Goal: Task Accomplishment & Management: Use online tool/utility

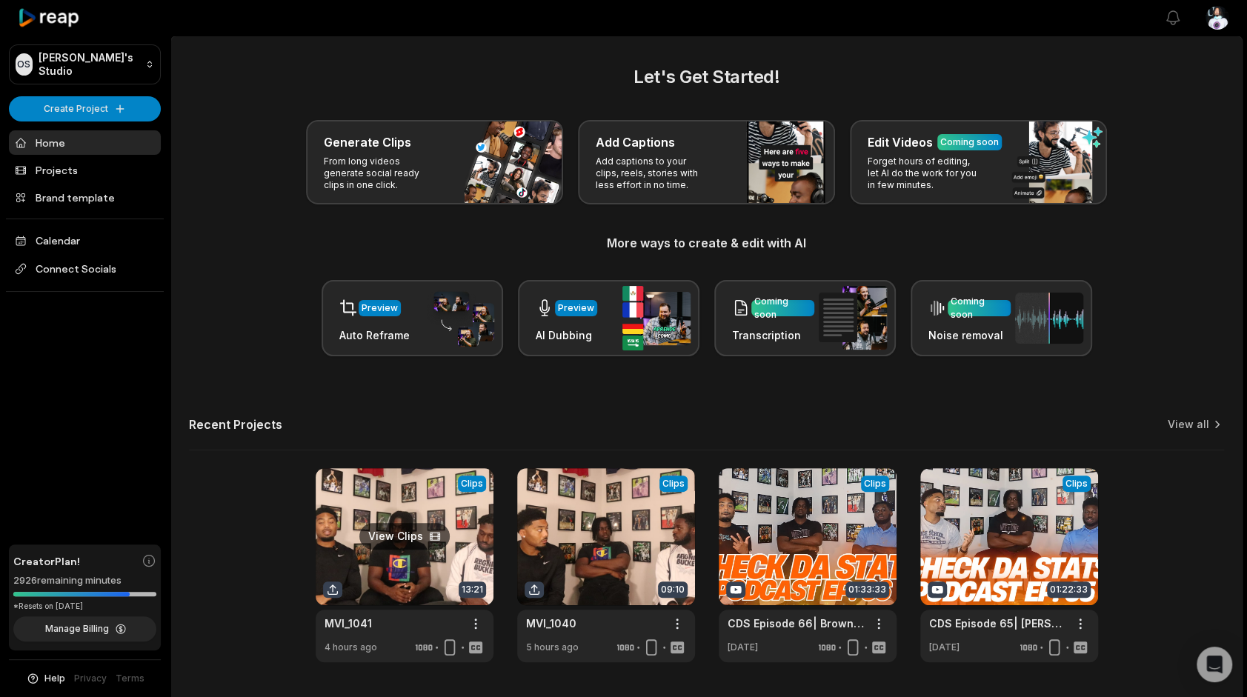
click at [427, 511] on link at bounding box center [405, 565] width 178 height 194
click at [383, 523] on link at bounding box center [405, 565] width 178 height 194
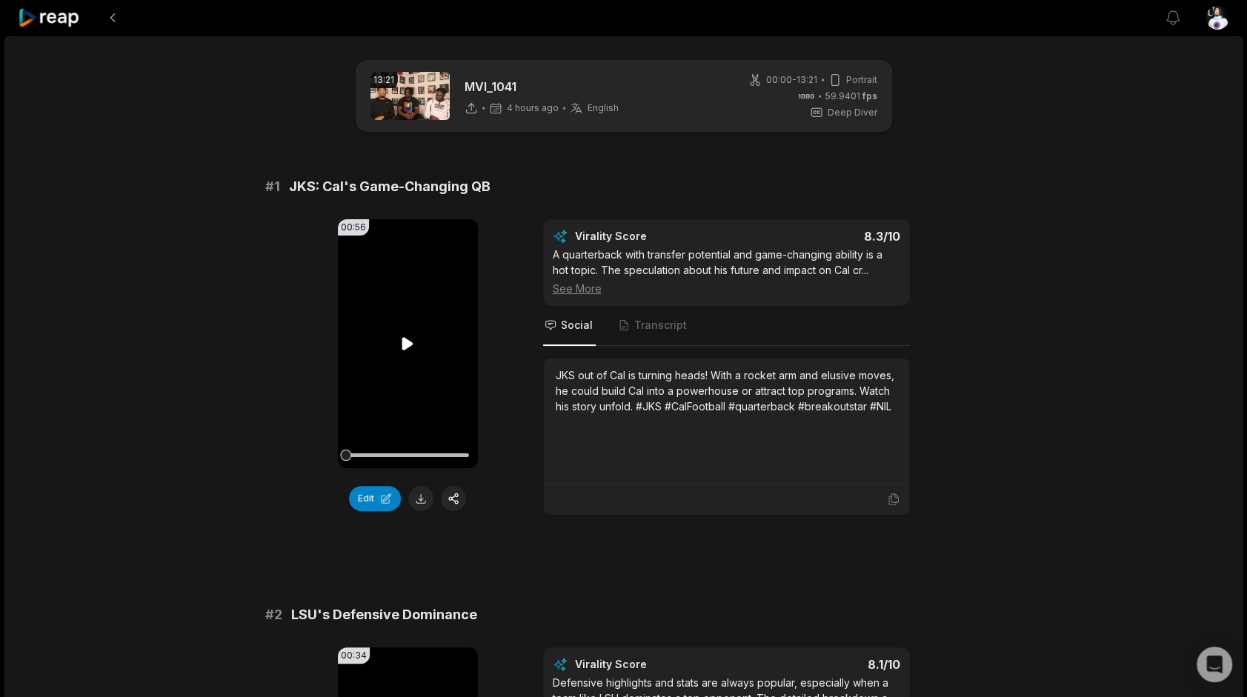
click at [401, 341] on icon at bounding box center [408, 344] width 18 height 18
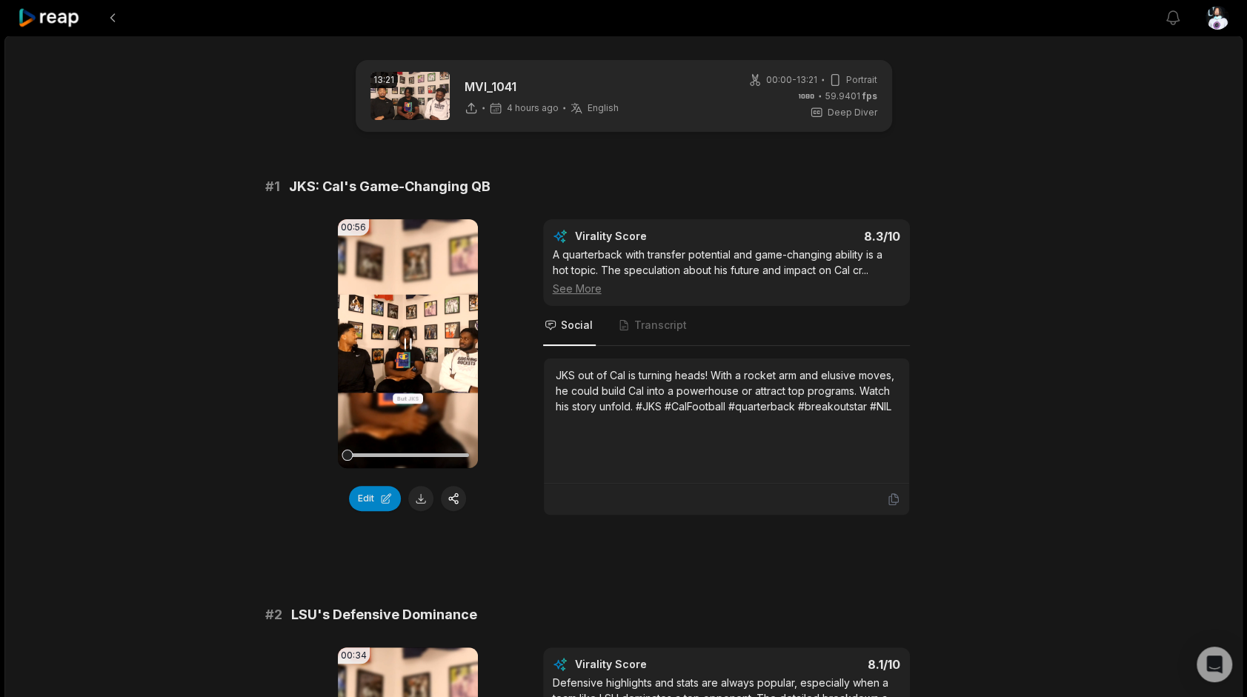
click at [403, 341] on icon at bounding box center [408, 344] width 18 height 18
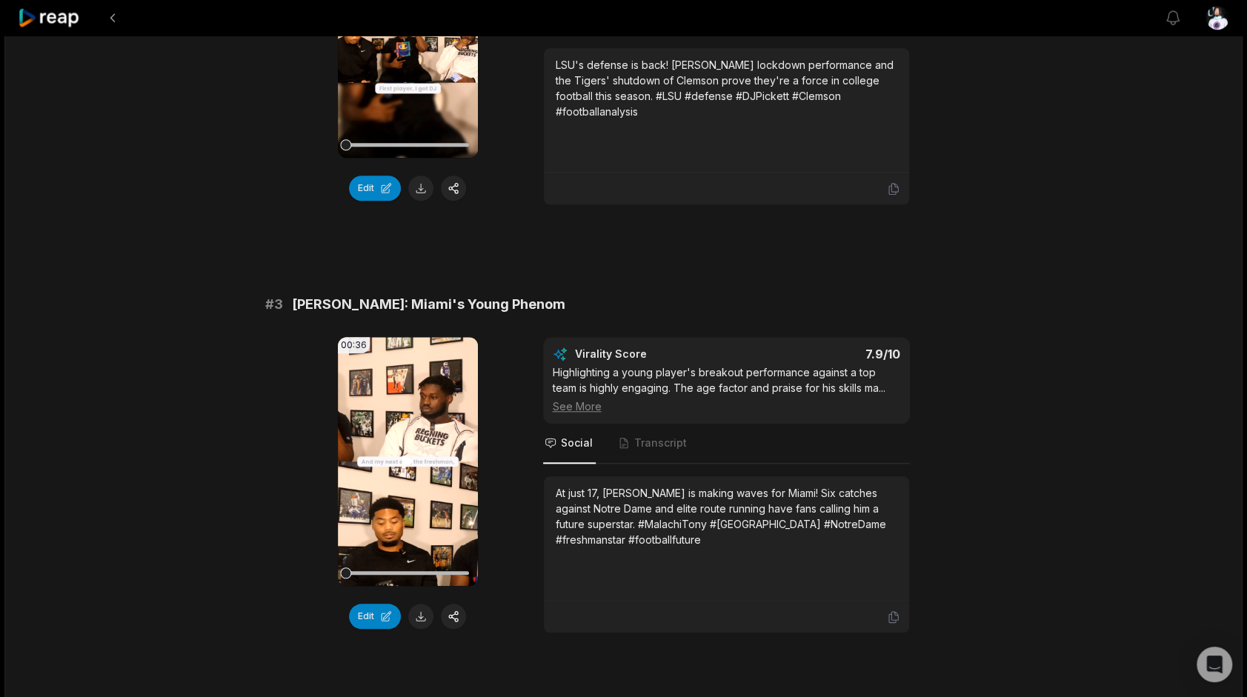
scroll to position [741, 0]
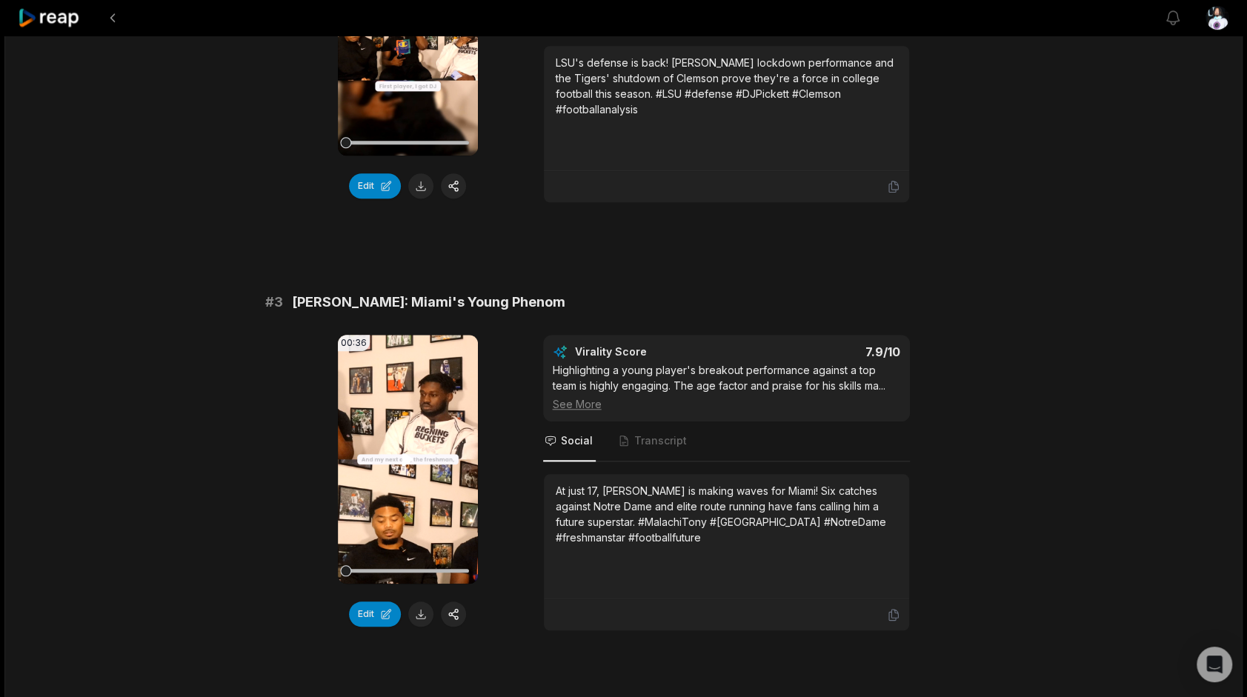
click at [403, 439] on video "Your browser does not support mp4 format." at bounding box center [408, 459] width 140 height 249
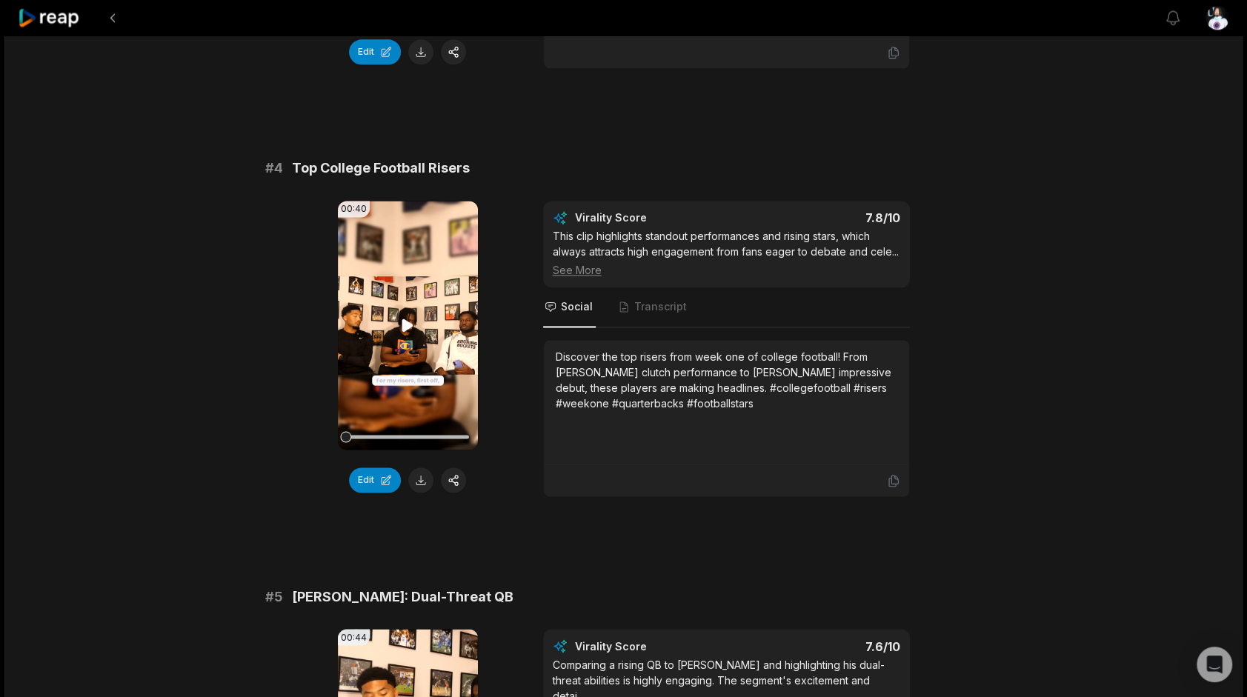
scroll to position [1334, 0]
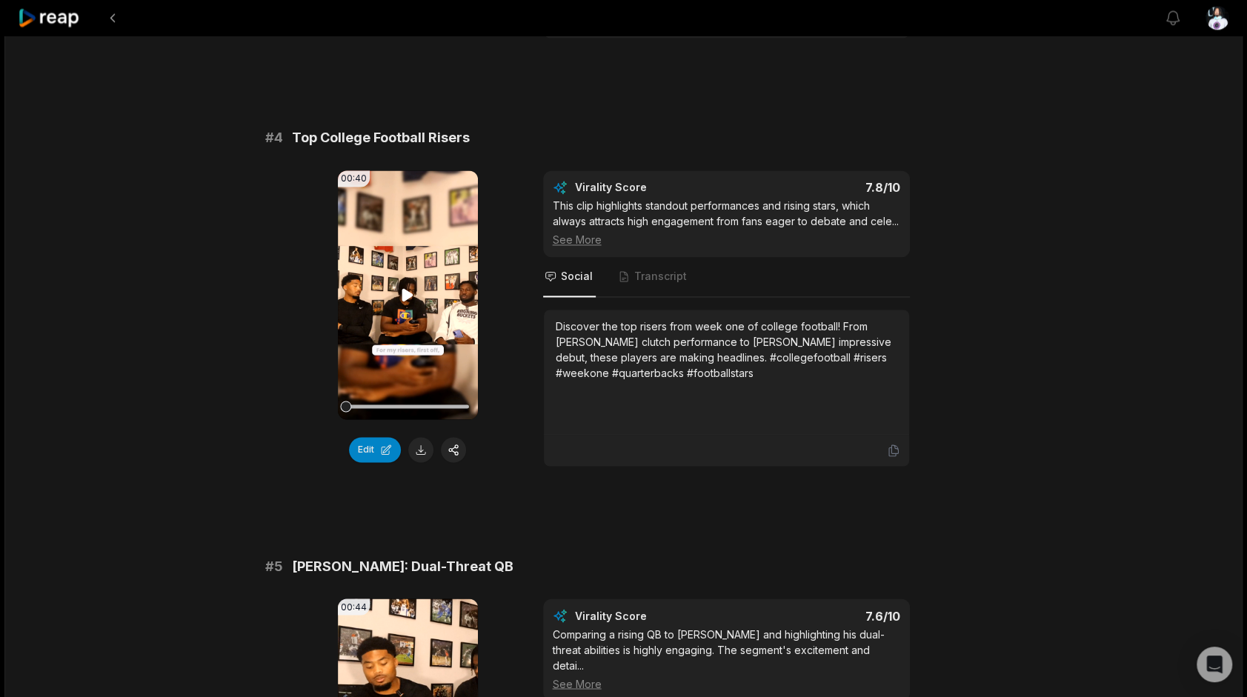
click at [416, 274] on video "Your browser does not support mp4 format." at bounding box center [408, 294] width 140 height 249
click at [379, 442] on button "Edit" at bounding box center [375, 449] width 52 height 25
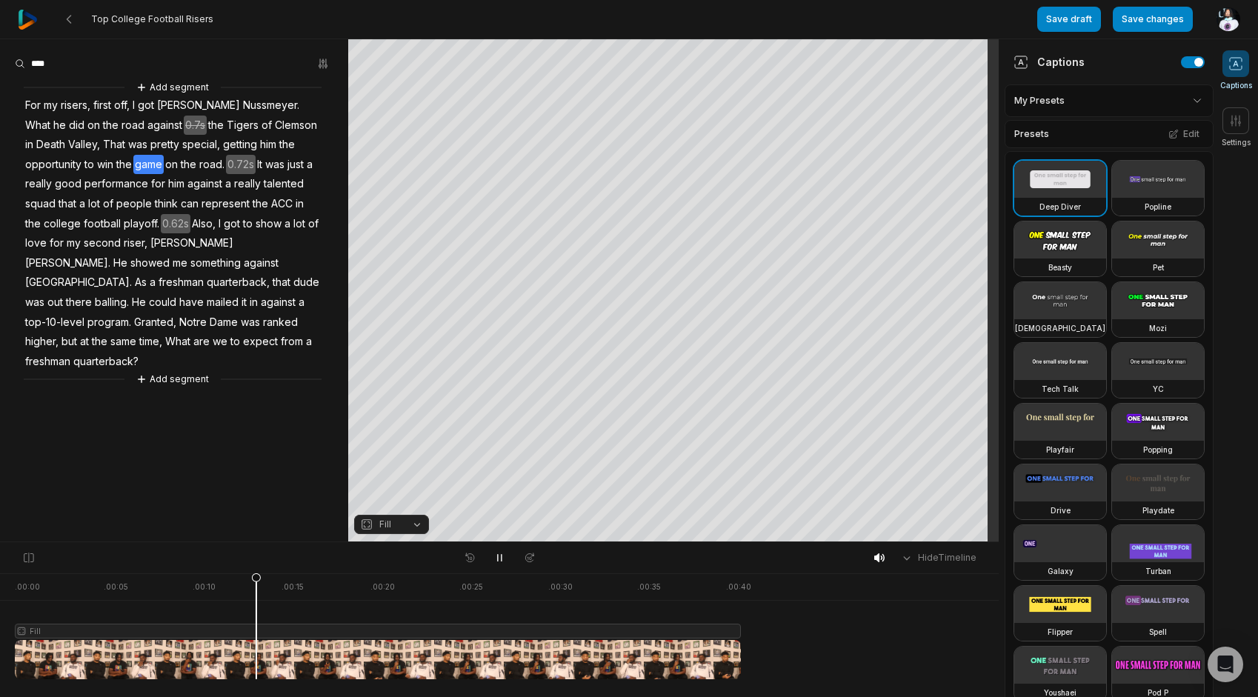
click at [164, 162] on span "on" at bounding box center [172, 165] width 16 height 20
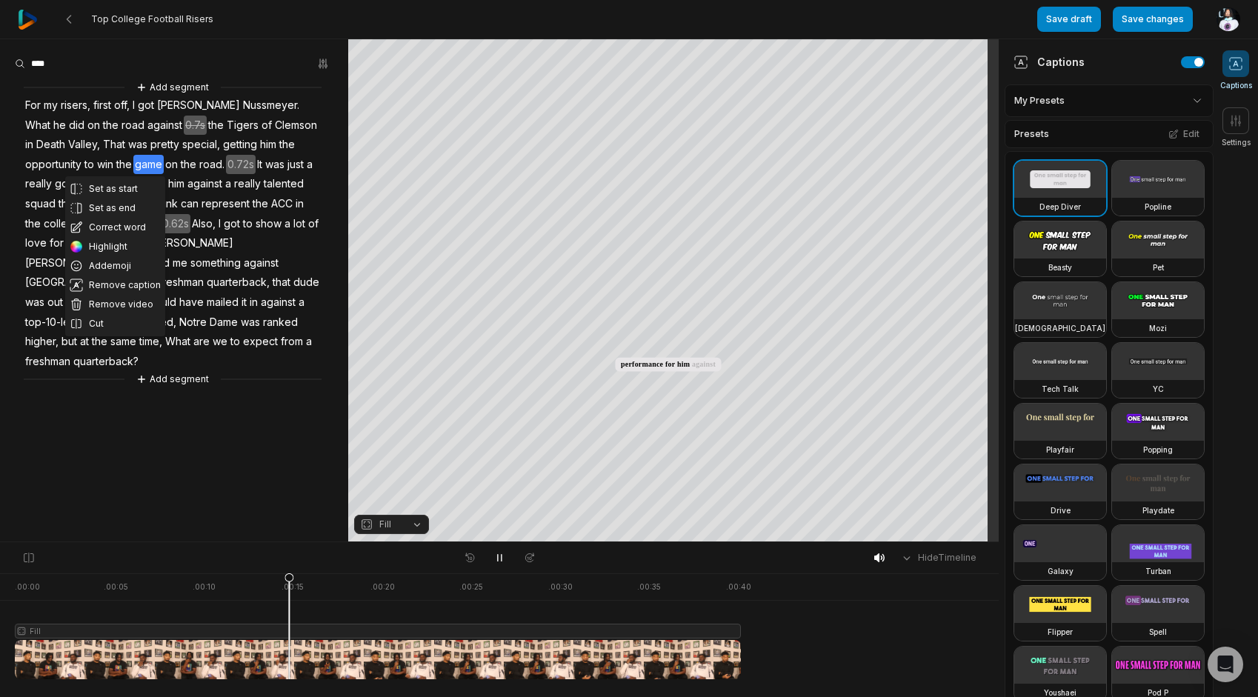
click at [198, 166] on span "road." at bounding box center [212, 165] width 28 height 20
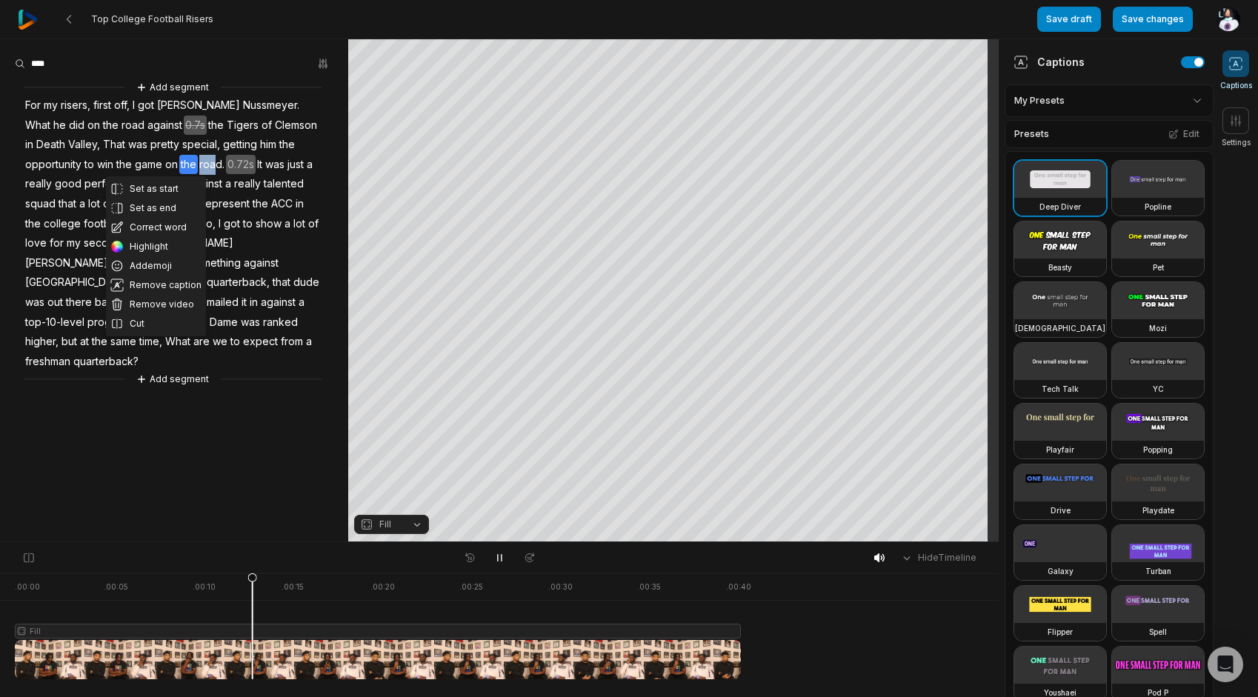
click at [198, 155] on span "road." at bounding box center [212, 165] width 28 height 20
click at [151, 327] on button "Cut" at bounding box center [156, 323] width 100 height 19
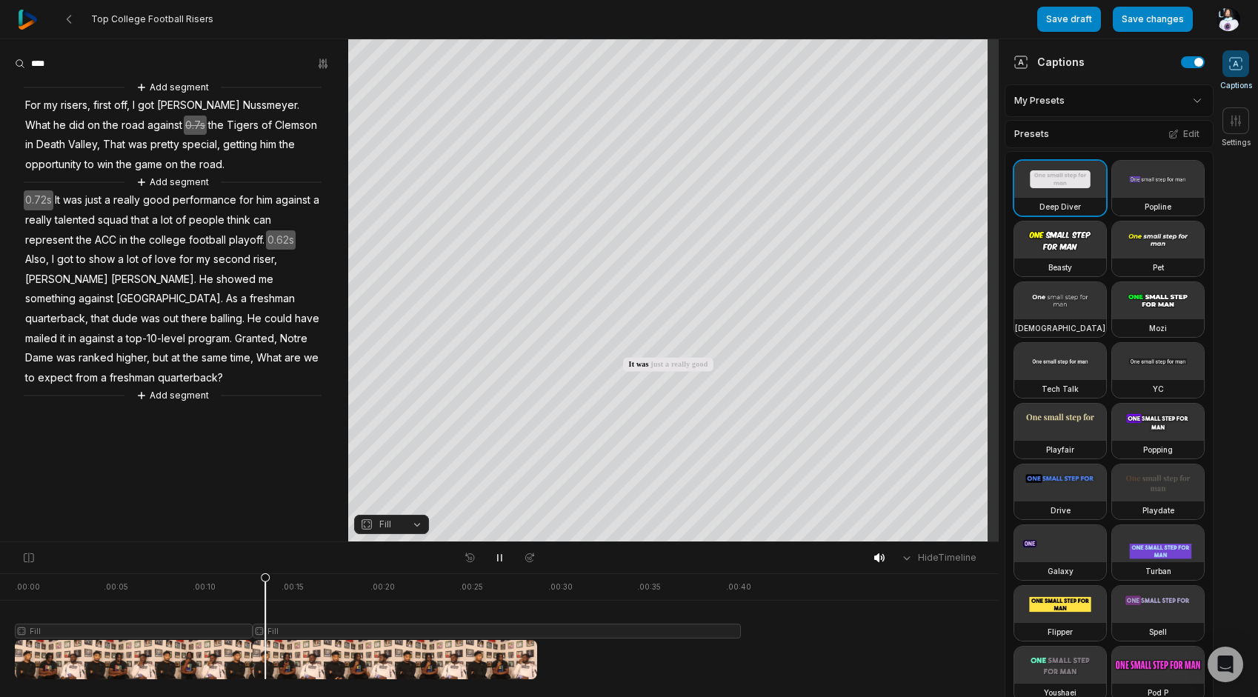
click at [42, 198] on span "0.72s" at bounding box center [39, 200] width 30 height 20
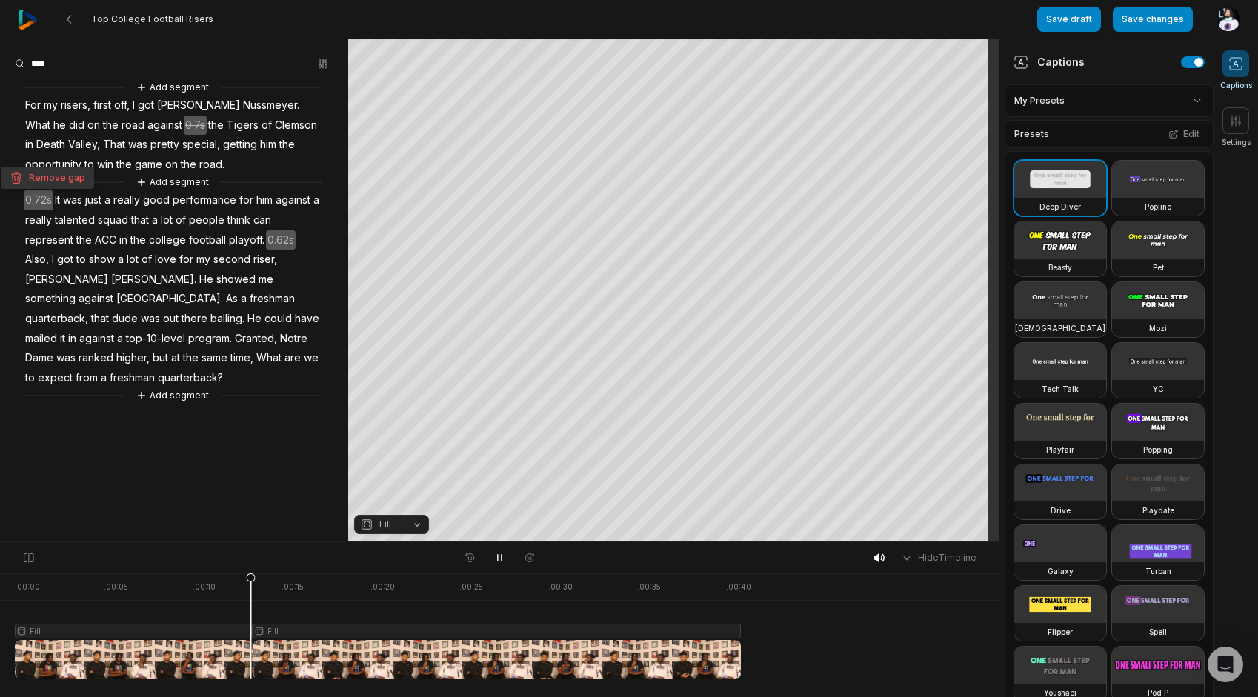
click at [39, 176] on button "Remove gap" at bounding box center [47, 178] width 93 height 22
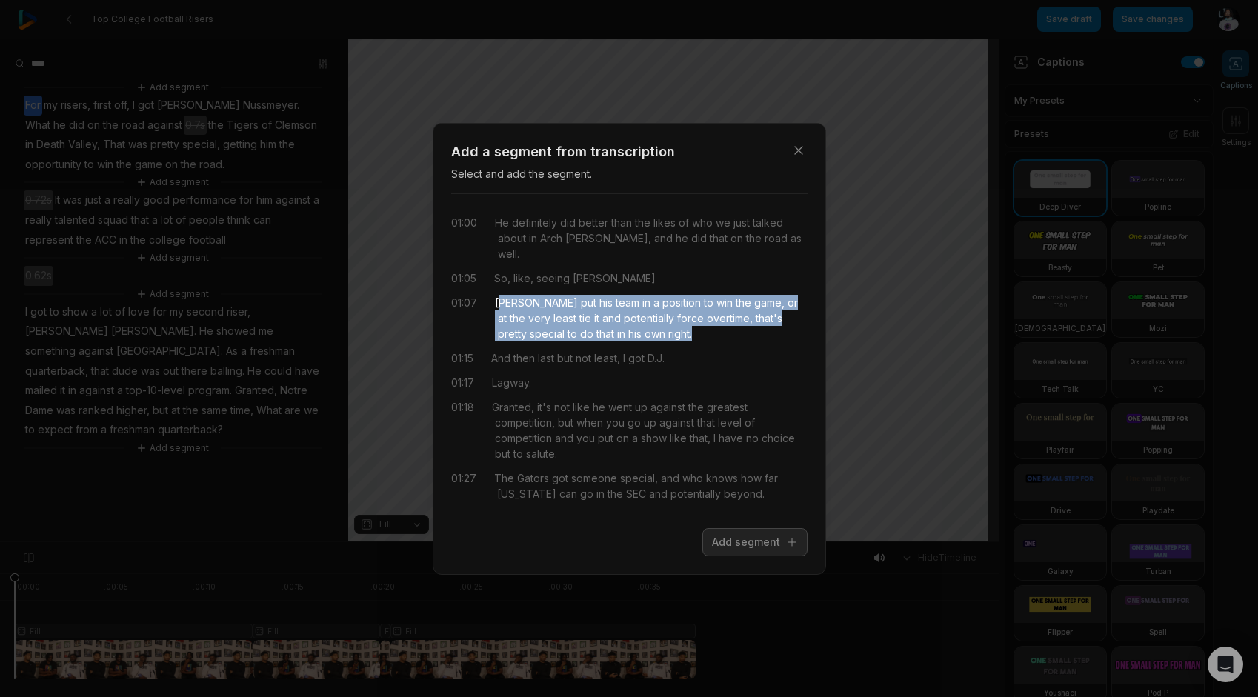
click at [636, 313] on div "Carr put his team in a position to win the game, or at the very least tie it an…" at bounding box center [651, 318] width 313 height 47
click at [740, 538] on button "Add segment" at bounding box center [754, 542] width 105 height 28
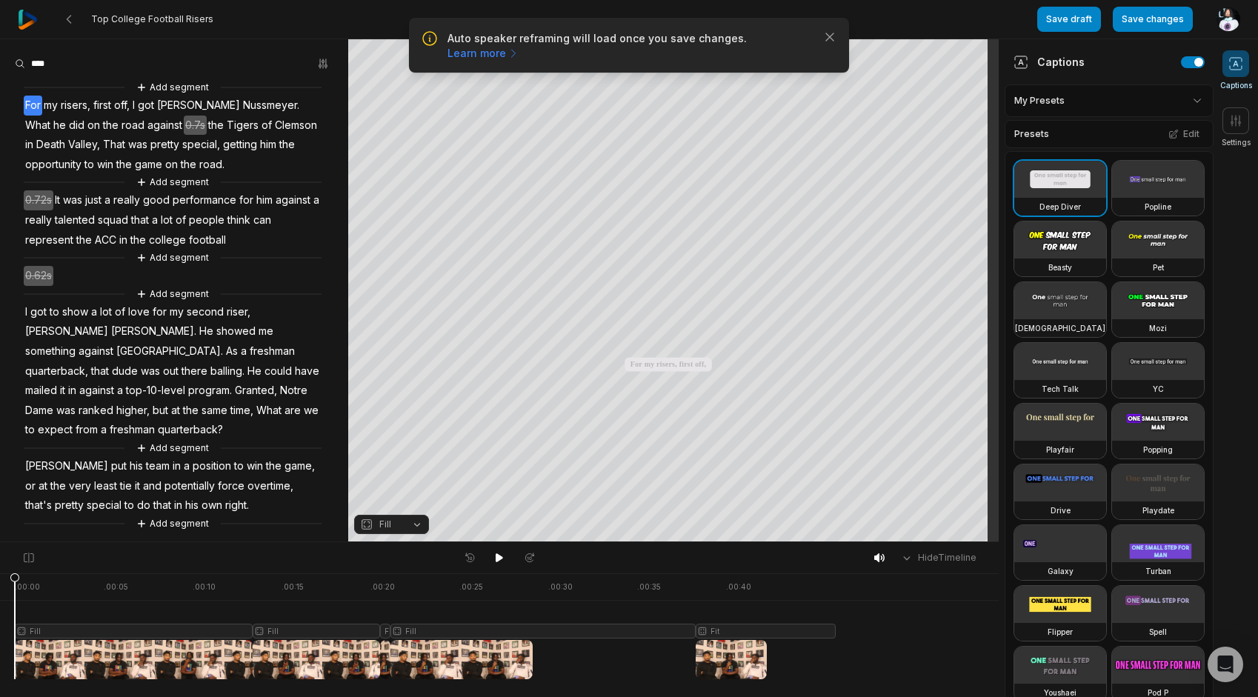
click at [33, 107] on span "For" at bounding box center [33, 106] width 19 height 20
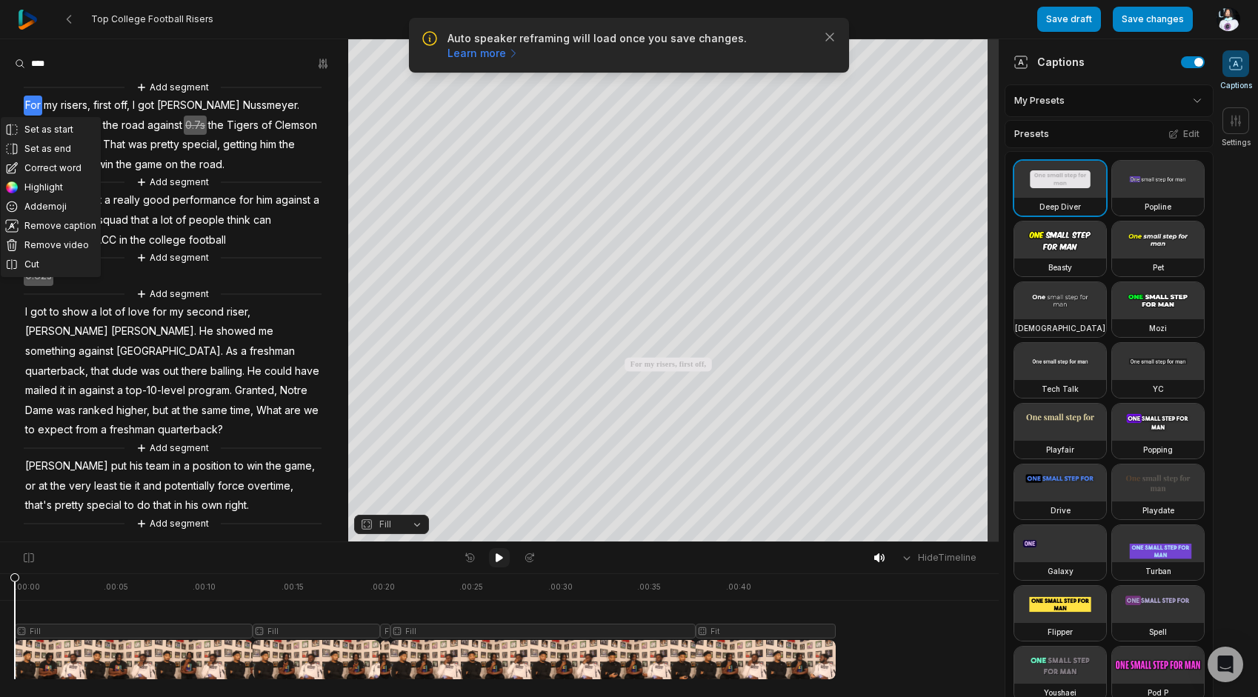
click at [489, 553] on button at bounding box center [499, 557] width 21 height 19
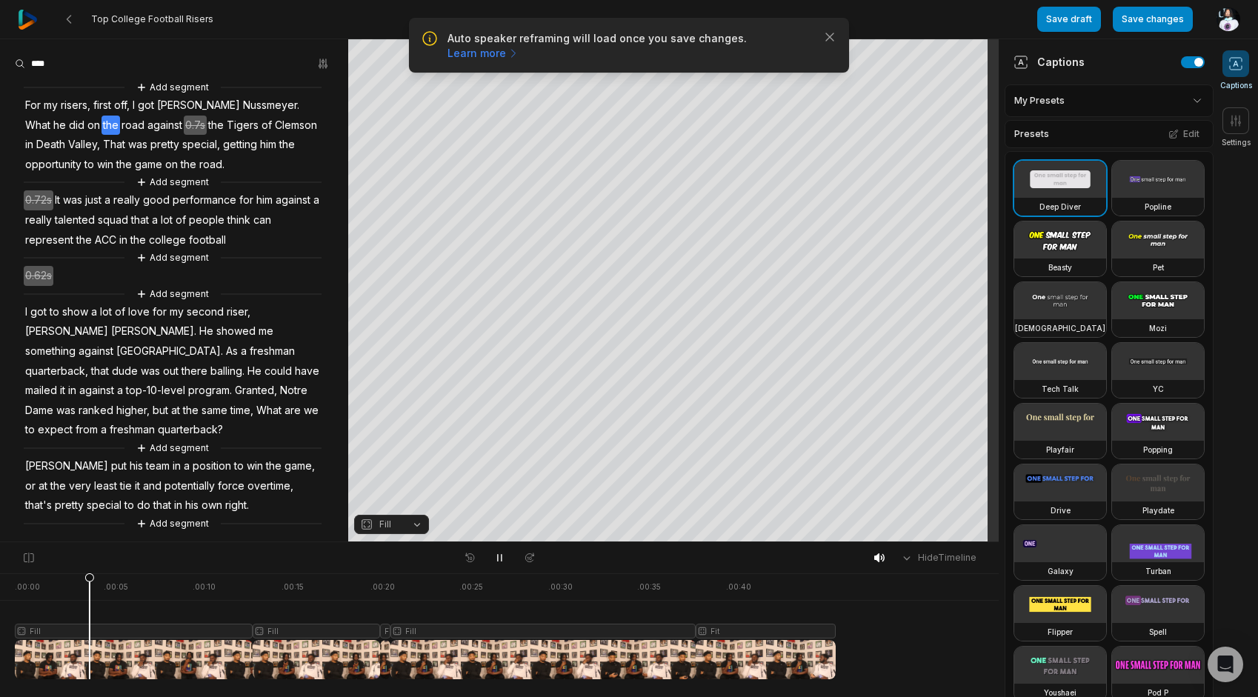
click at [32, 99] on span "For" at bounding box center [33, 106] width 19 height 20
click at [393, 522] on span "Fill" at bounding box center [379, 524] width 39 height 13
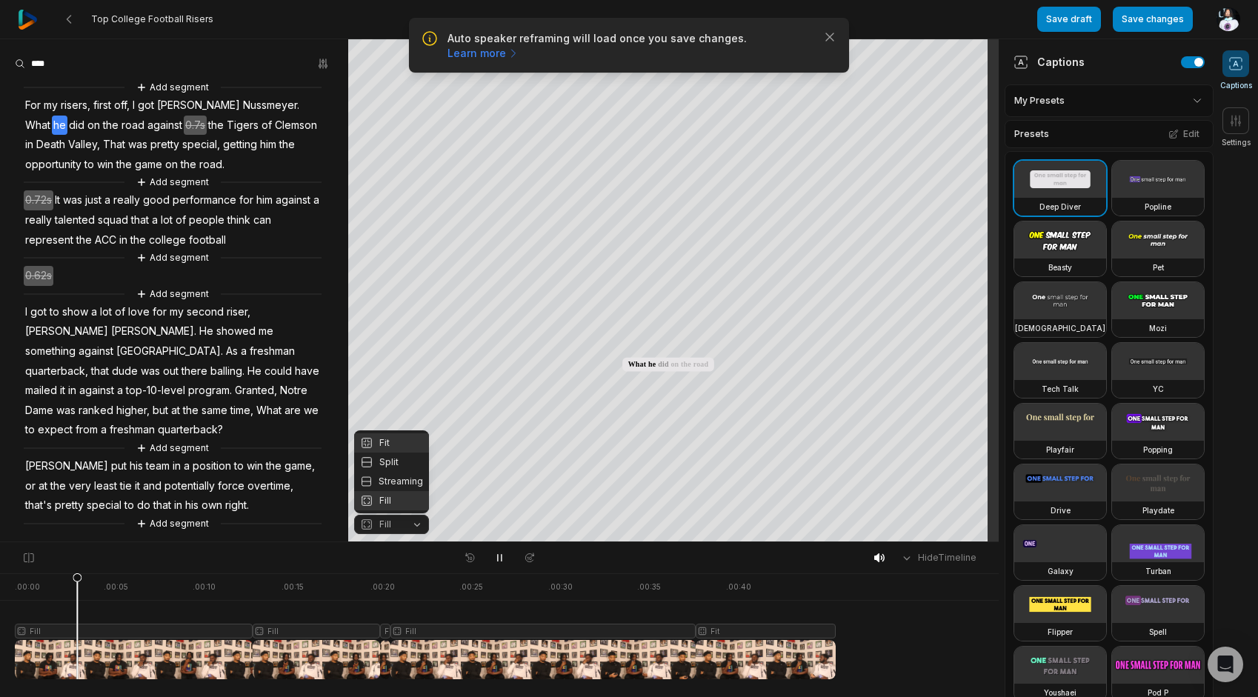
click at [396, 442] on div "Fit" at bounding box center [391, 442] width 75 height 19
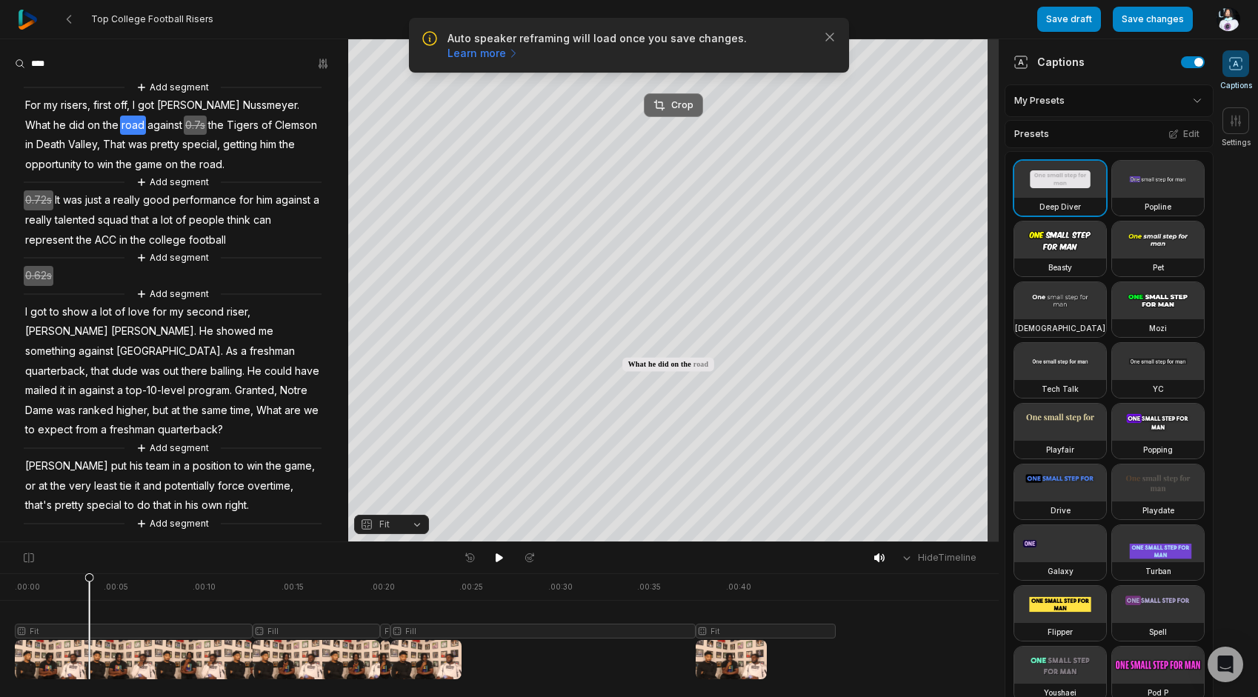
click at [664, 102] on icon at bounding box center [659, 105] width 12 height 12
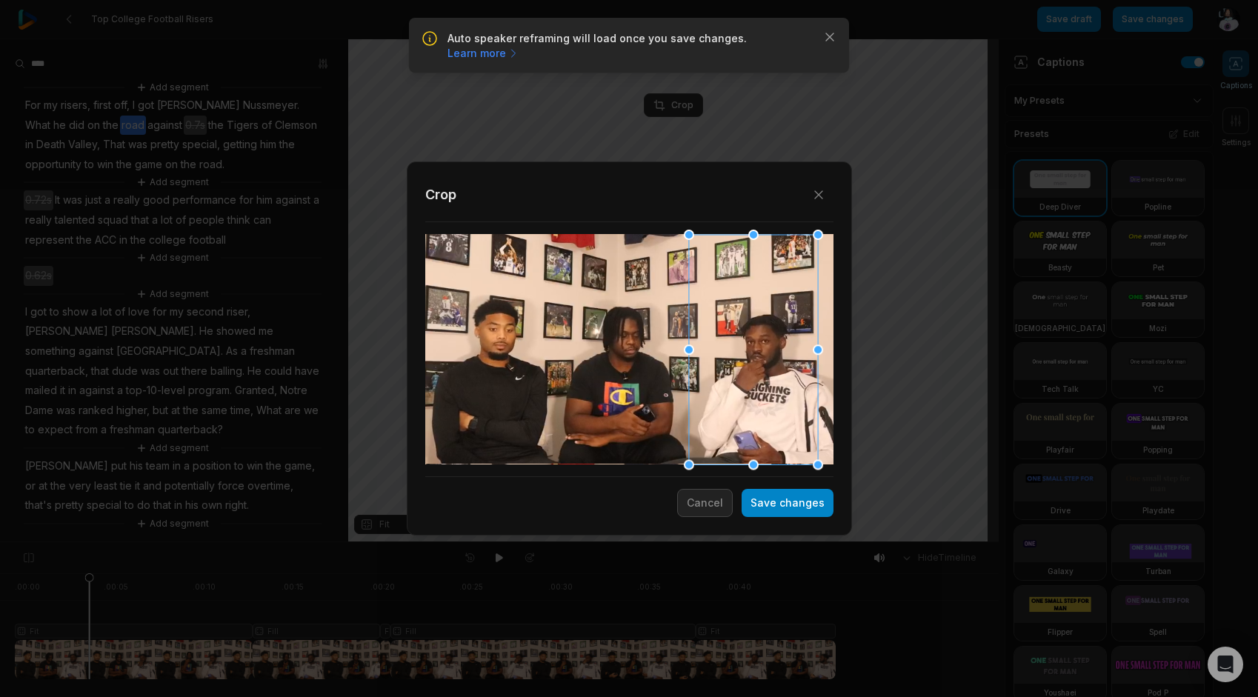
drag, startPoint x: 626, startPoint y: 365, endPoint x: 750, endPoint y: 375, distance: 124.2
click at [750, 375] on div at bounding box center [752, 349] width 129 height 230
click at [812, 505] on button "Save changes" at bounding box center [788, 503] width 92 height 28
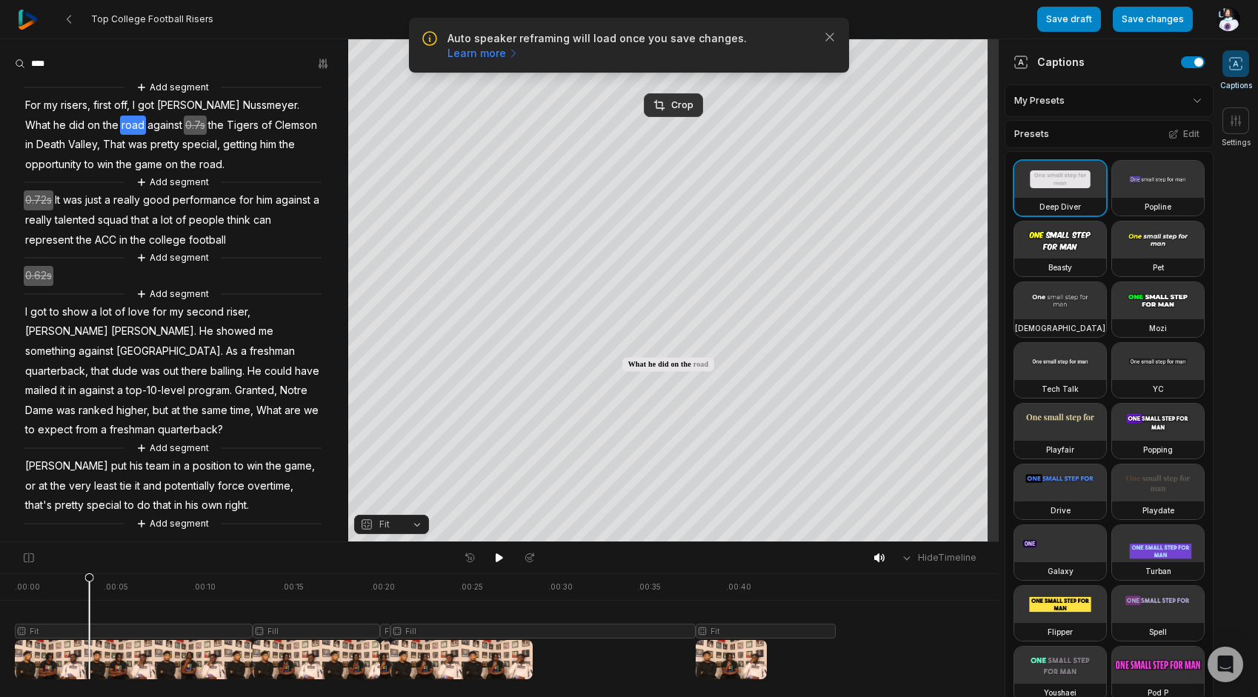
click at [32, 103] on span "For" at bounding box center [33, 106] width 19 height 20
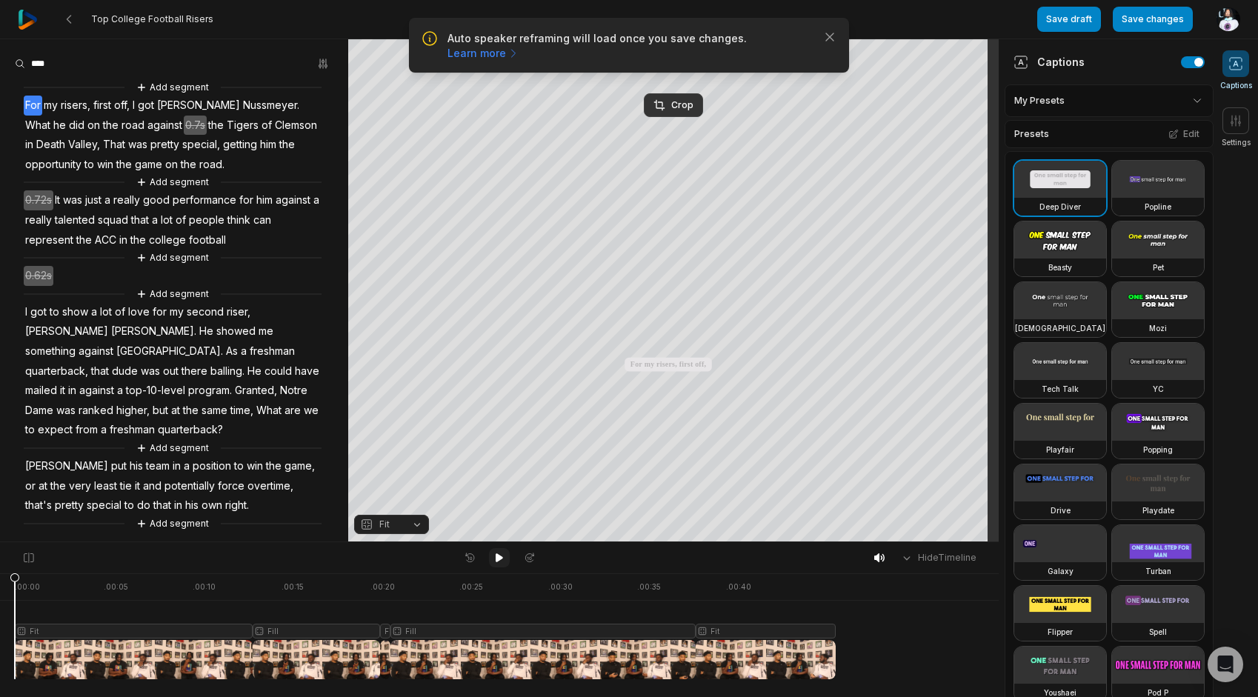
click at [504, 555] on icon at bounding box center [499, 558] width 12 height 12
click at [154, 255] on button "Add segment" at bounding box center [172, 258] width 79 height 16
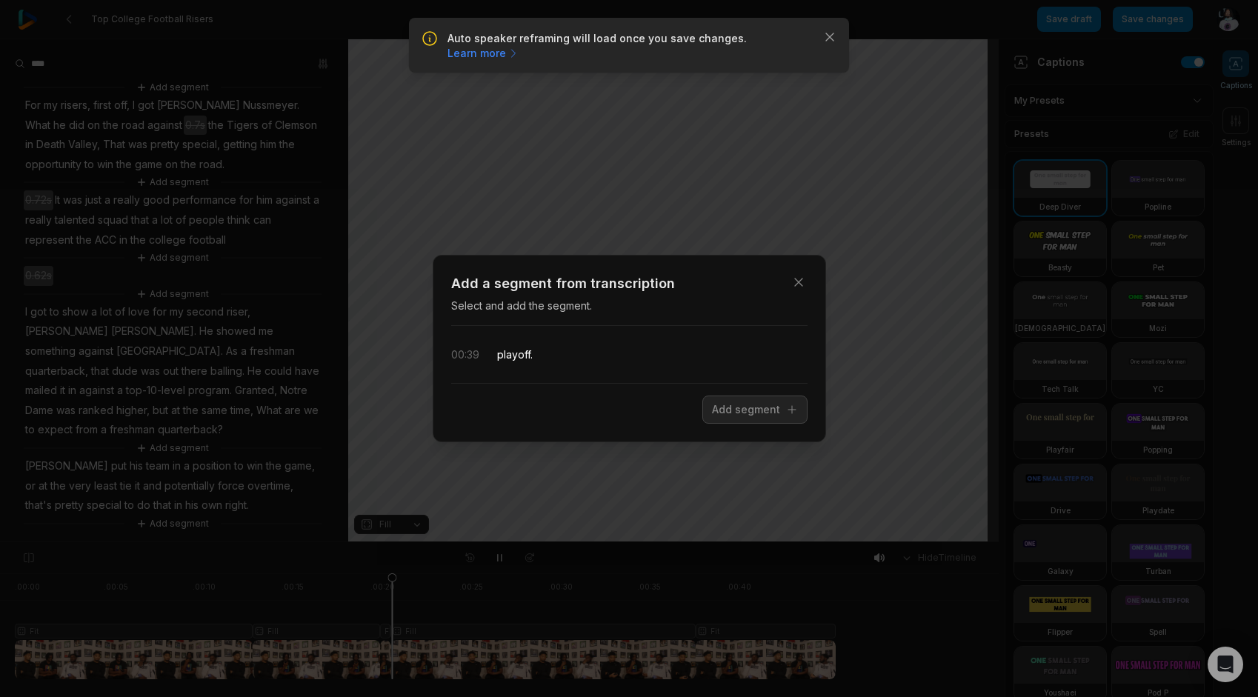
click at [502, 359] on span "playoff." at bounding box center [515, 355] width 36 height 16
click at [763, 413] on button "Add segment" at bounding box center [754, 410] width 105 height 28
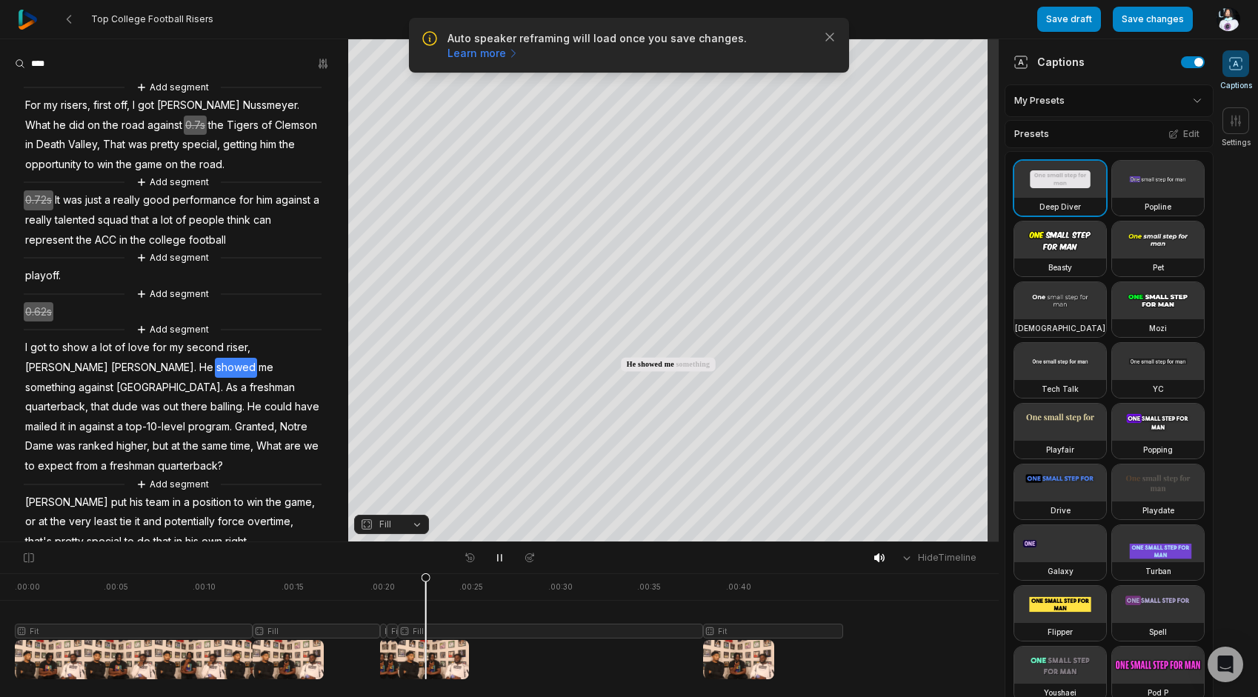
click at [187, 243] on span "college" at bounding box center [167, 240] width 40 height 20
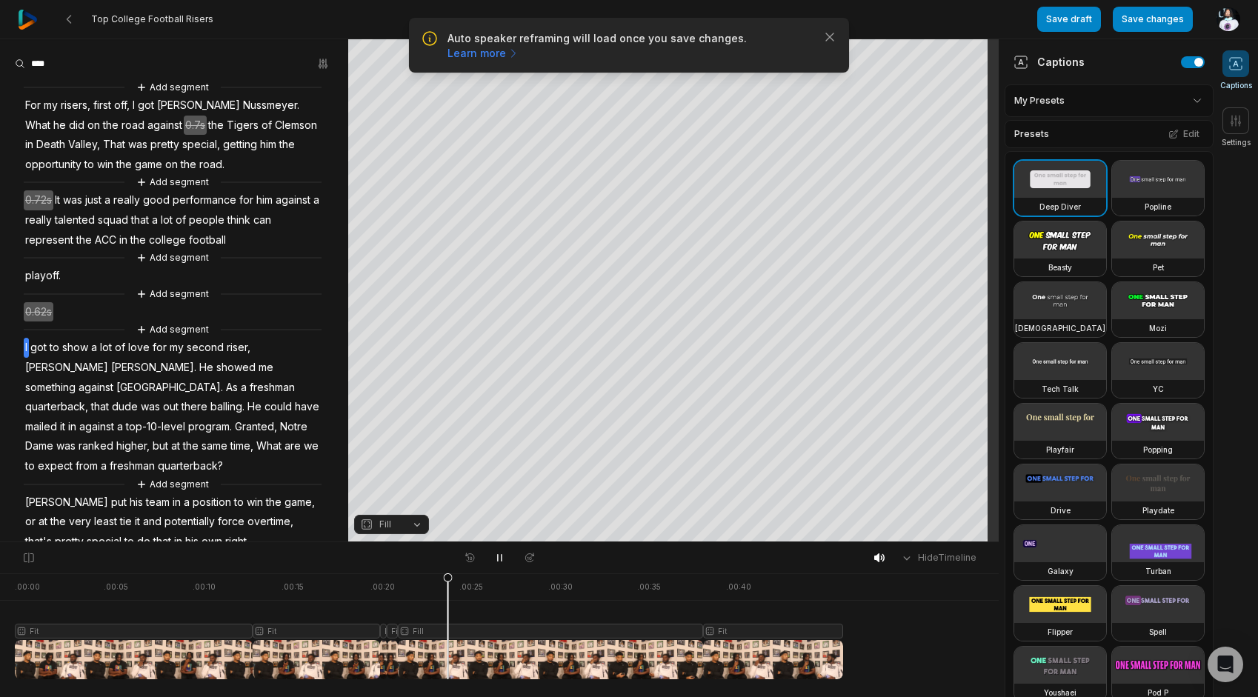
click at [30, 350] on span "got" at bounding box center [38, 348] width 19 height 20
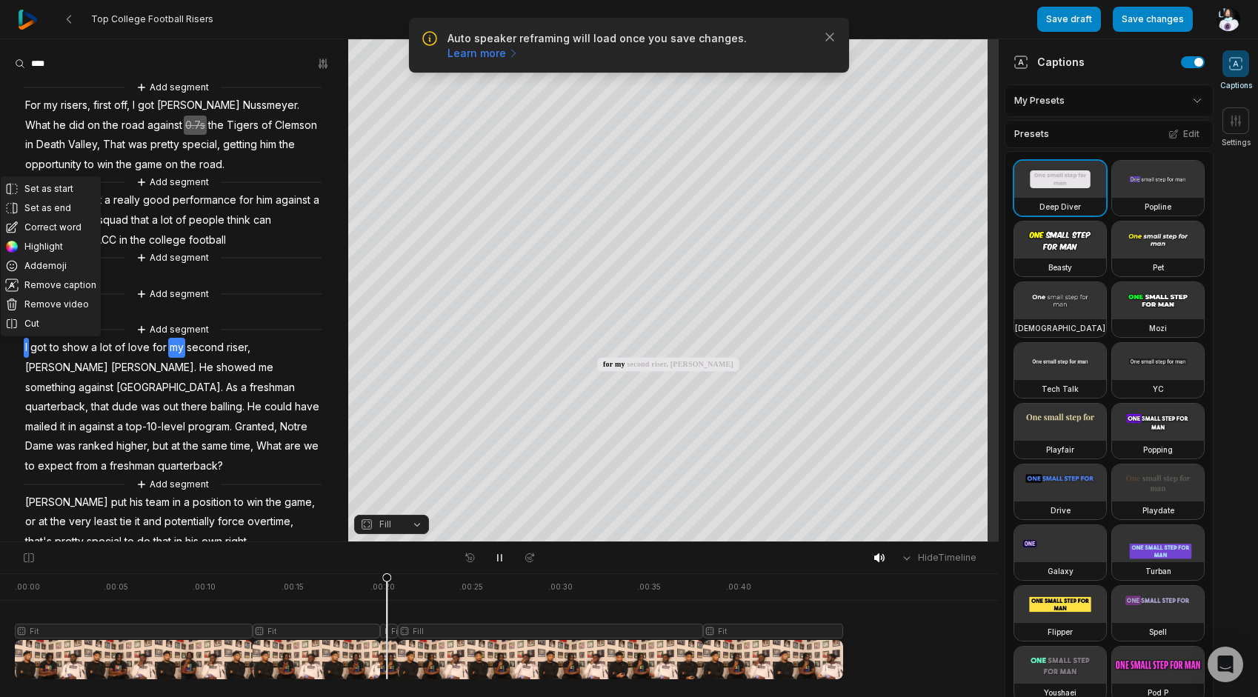
click at [405, 516] on button "Fill" at bounding box center [391, 524] width 75 height 19
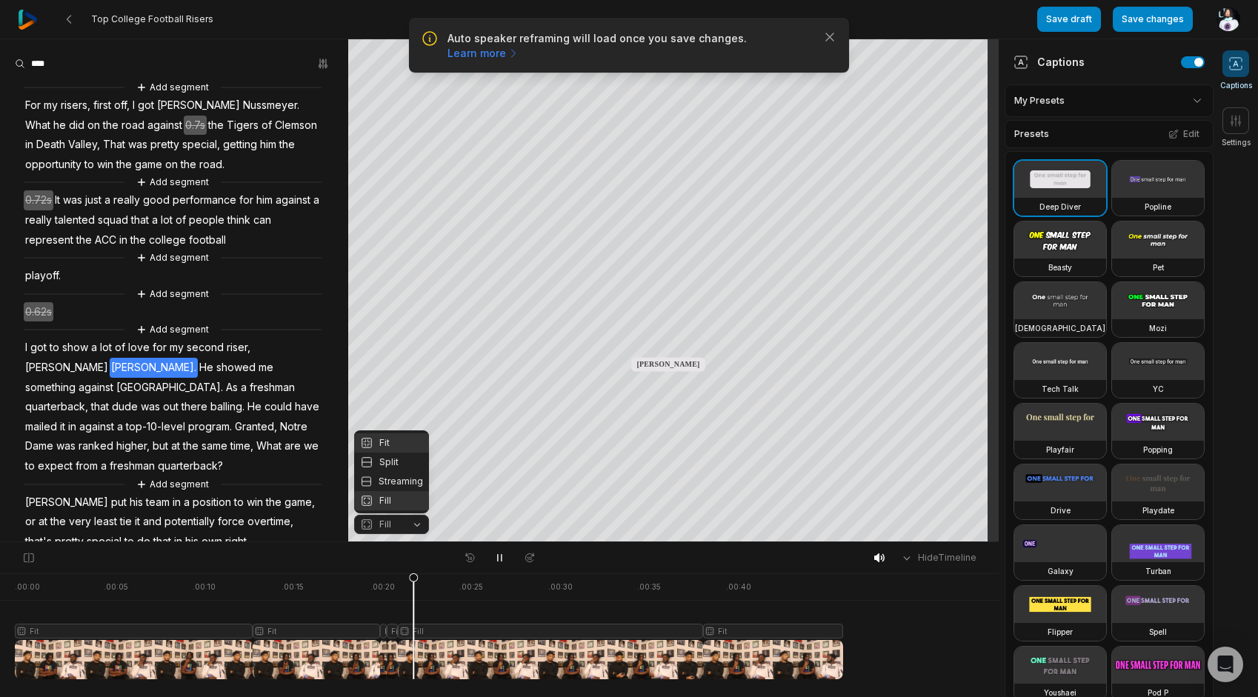
click at [379, 439] on div "Fit" at bounding box center [391, 442] width 75 height 19
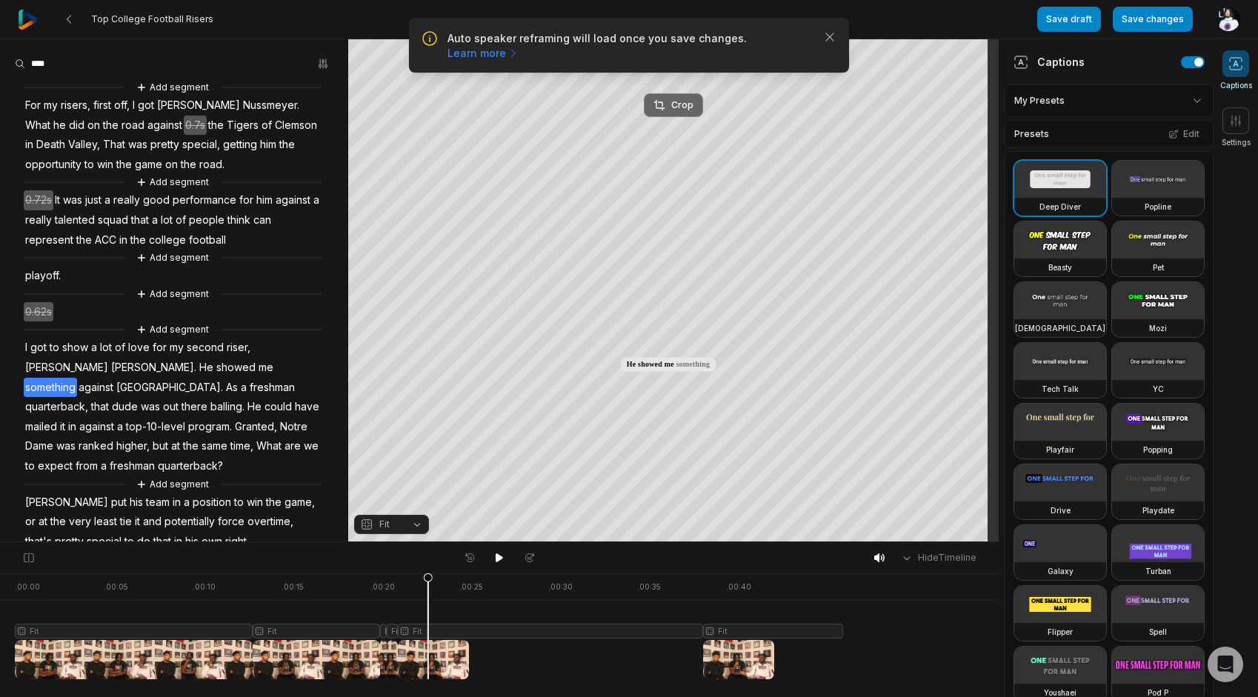
click at [648, 107] on button "Crop" at bounding box center [673, 105] width 59 height 24
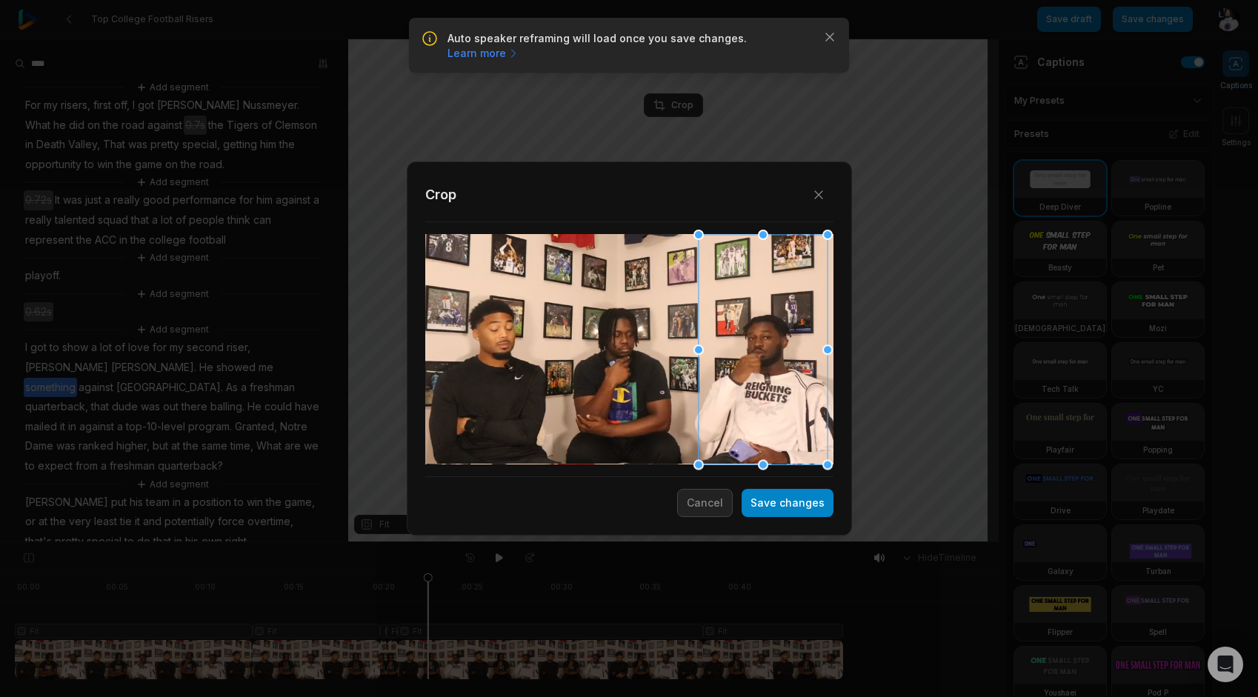
drag, startPoint x: 763, startPoint y: 383, endPoint x: 834, endPoint y: 382, distance: 71.1
click at [834, 382] on div "Close Crop Save changes Cancel" at bounding box center [629, 349] width 445 height 374
click at [812, 505] on button "Save changes" at bounding box center [788, 503] width 92 height 28
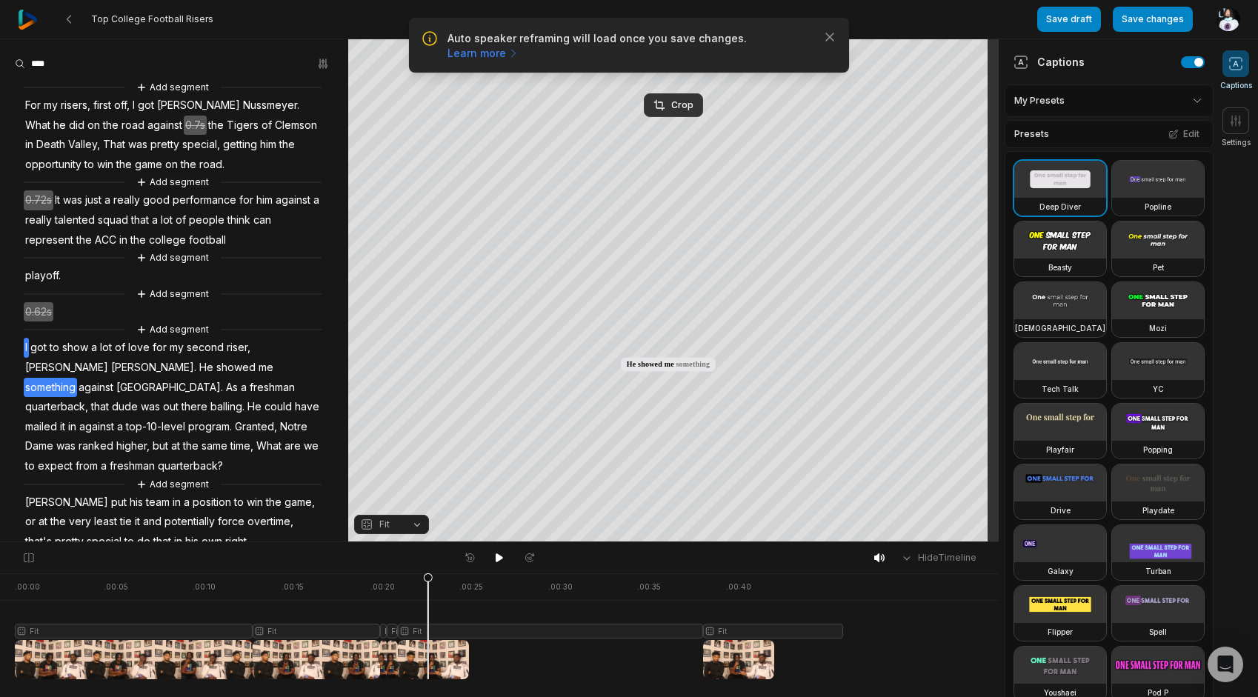
drag, startPoint x: 15, startPoint y: 346, endPoint x: 25, endPoint y: 346, distance: 10.4
click at [19, 346] on div "Add segment For my risers, first off, I got Garrett Nussmeyer. What he did on t…" at bounding box center [174, 323] width 348 height 488
click at [25, 346] on span "I" at bounding box center [26, 348] width 5 height 20
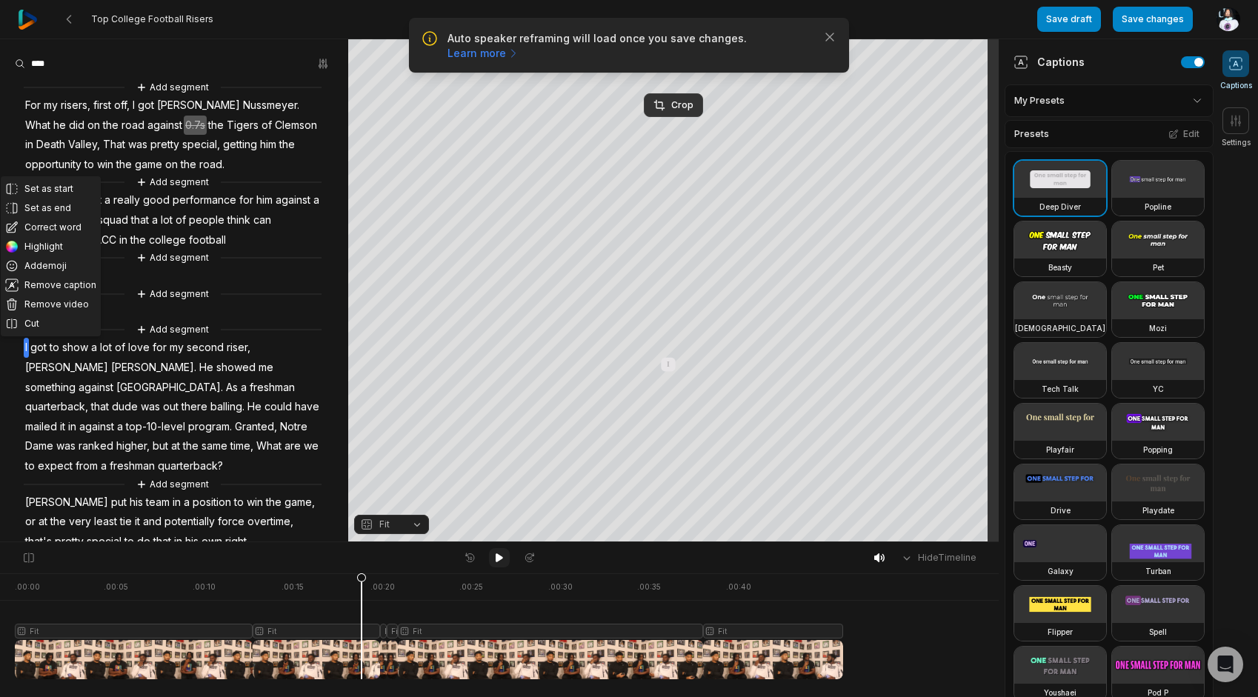
click at [505, 565] on button at bounding box center [499, 557] width 21 height 19
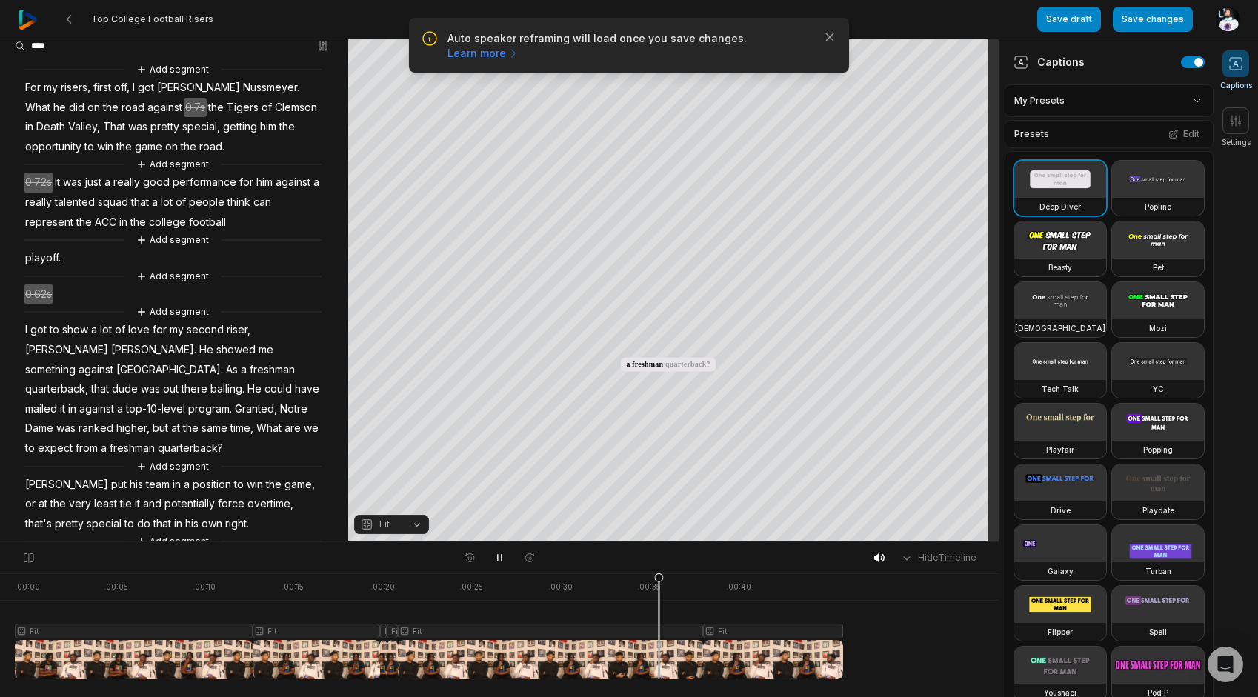
scroll to position [19, 0]
click at [671, 107] on div "Crop" at bounding box center [673, 105] width 40 height 13
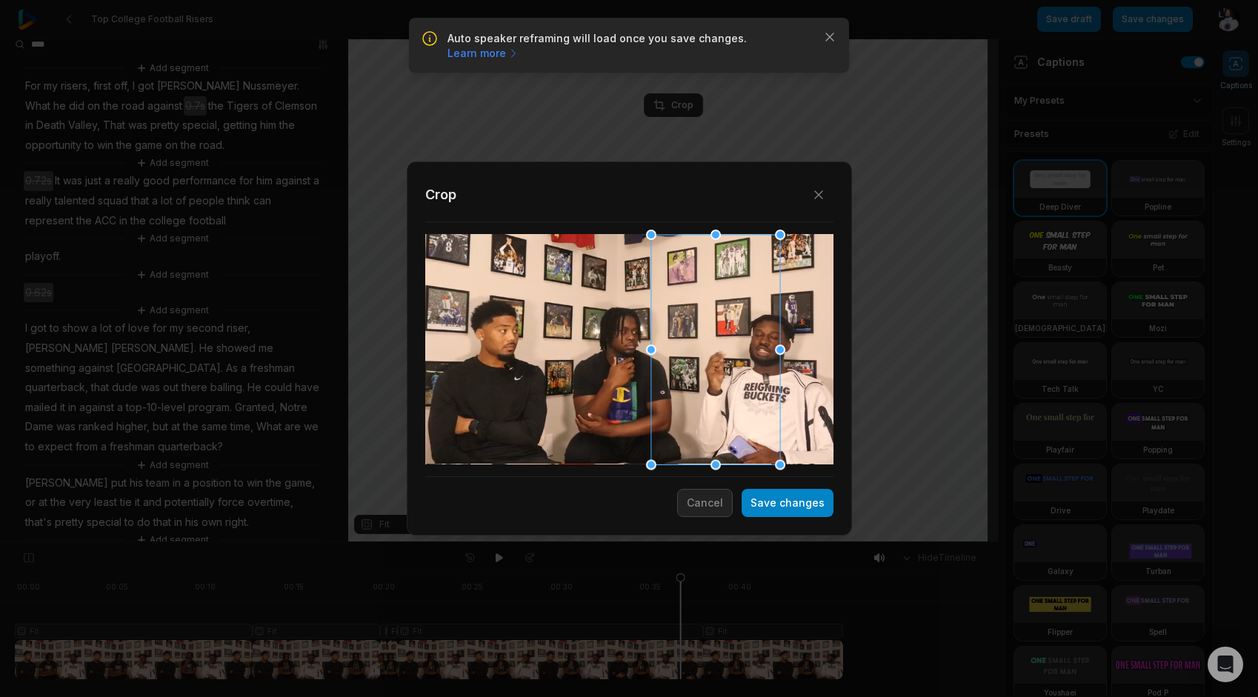
drag, startPoint x: 622, startPoint y: 375, endPoint x: 738, endPoint y: 371, distance: 115.6
click at [738, 371] on div at bounding box center [715, 349] width 129 height 230
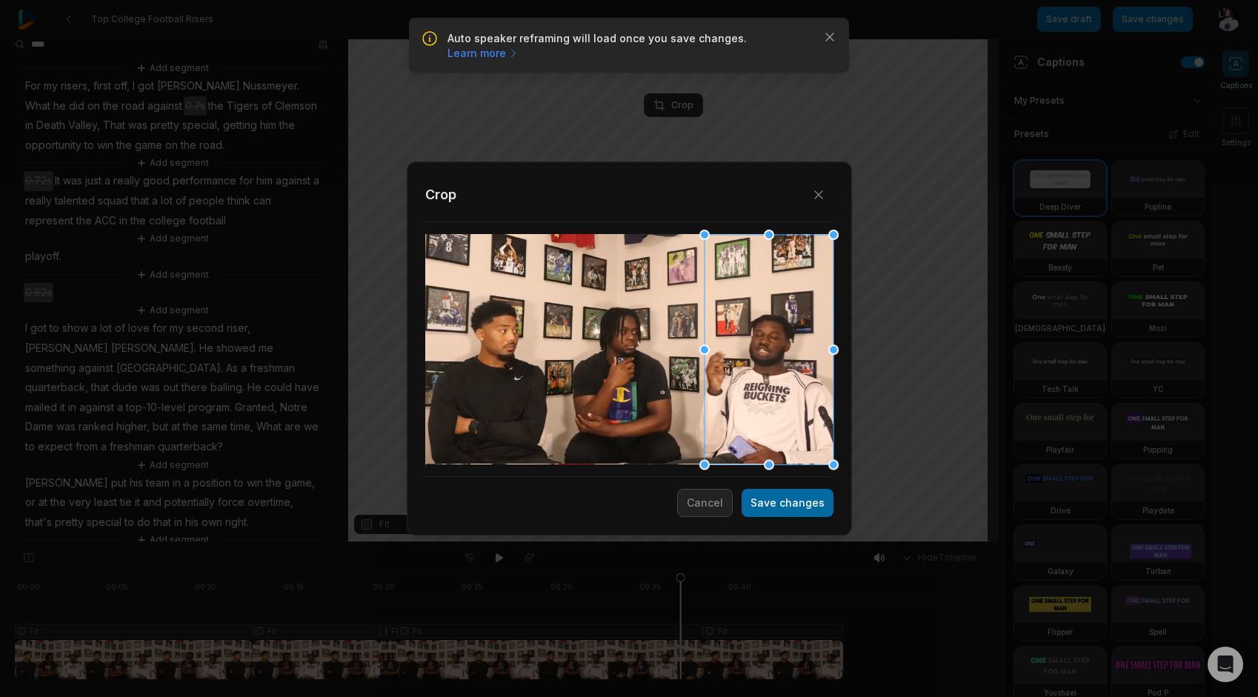
click at [783, 506] on button "Save changes" at bounding box center [788, 503] width 92 height 28
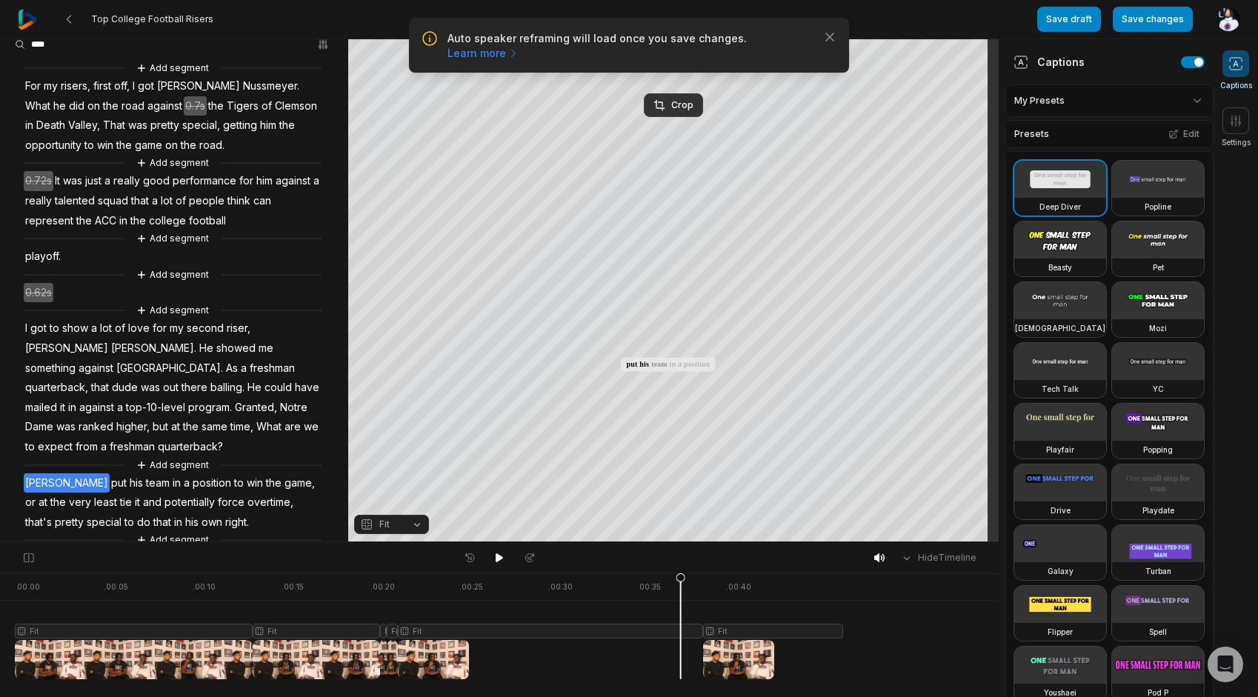
click at [37, 473] on span "[PERSON_NAME]" at bounding box center [67, 483] width 86 height 20
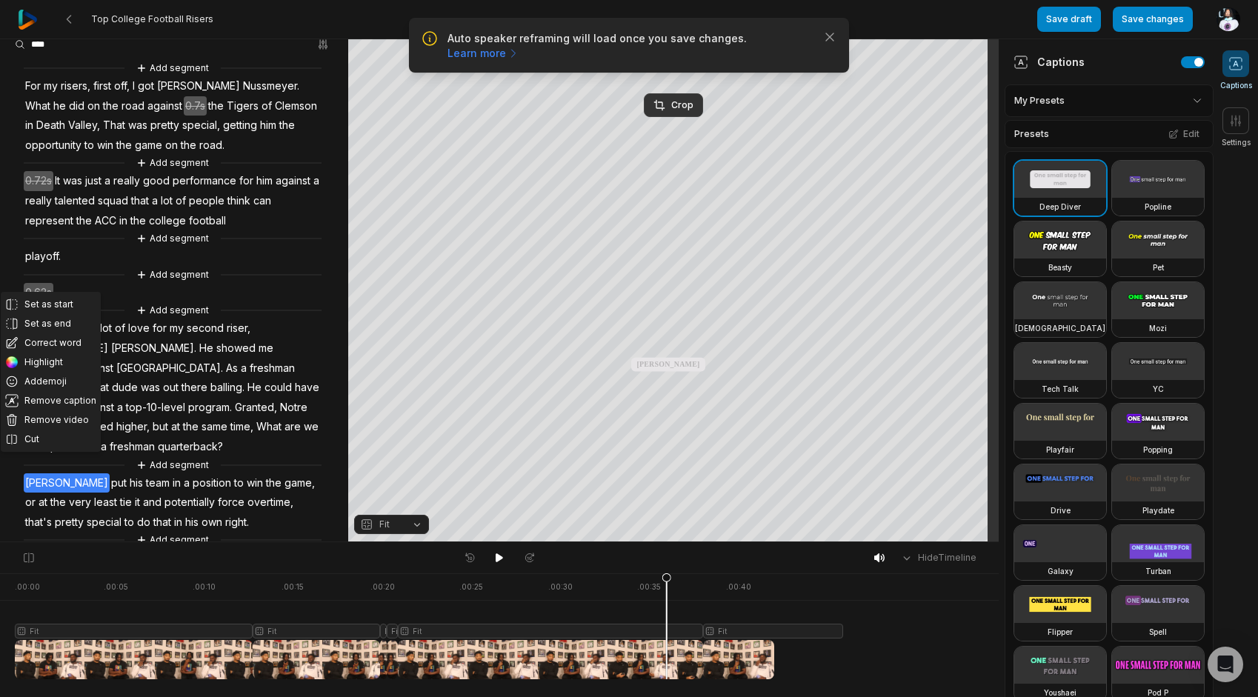
click at [224, 437] on span "quarterback?" at bounding box center [190, 447] width 68 height 20
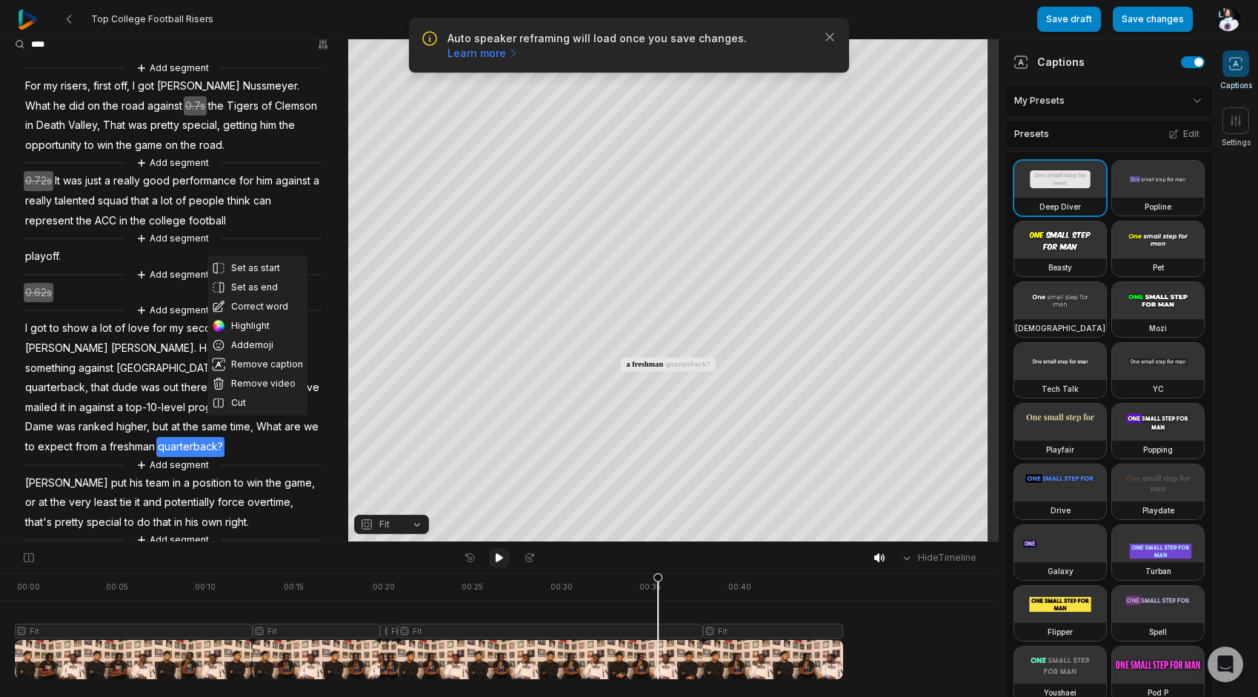
click at [500, 562] on icon at bounding box center [499, 558] width 12 height 12
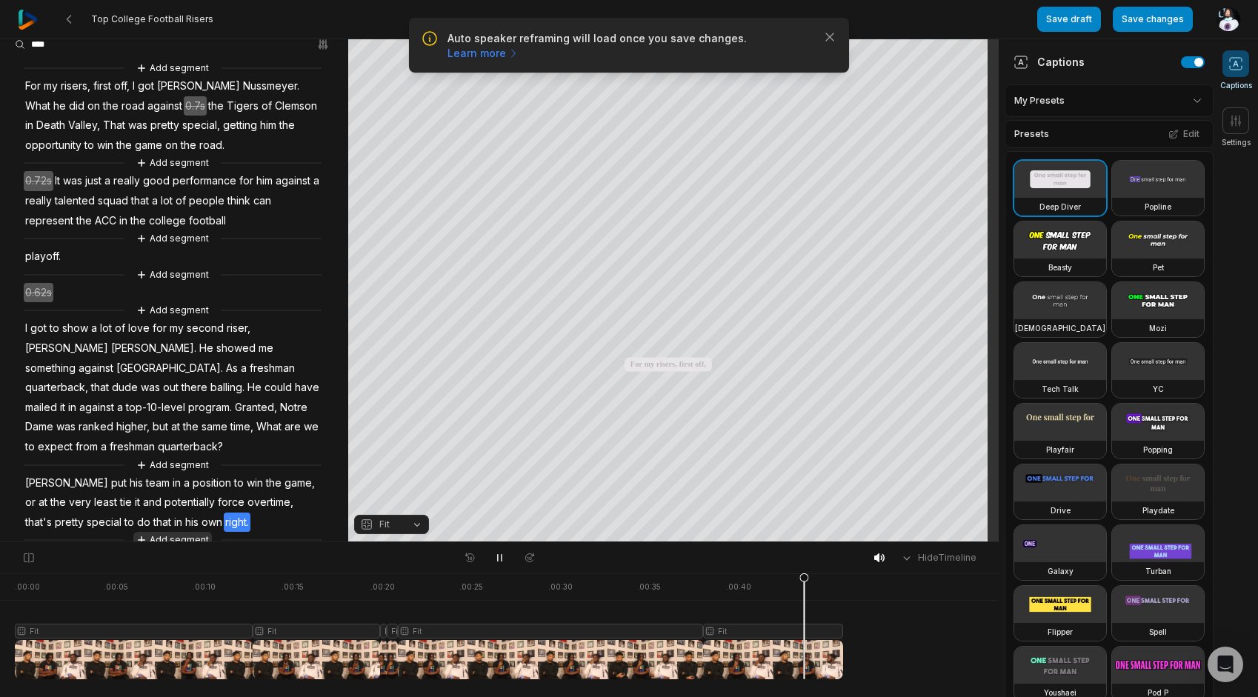
click at [170, 532] on button "Add segment" at bounding box center [172, 540] width 79 height 16
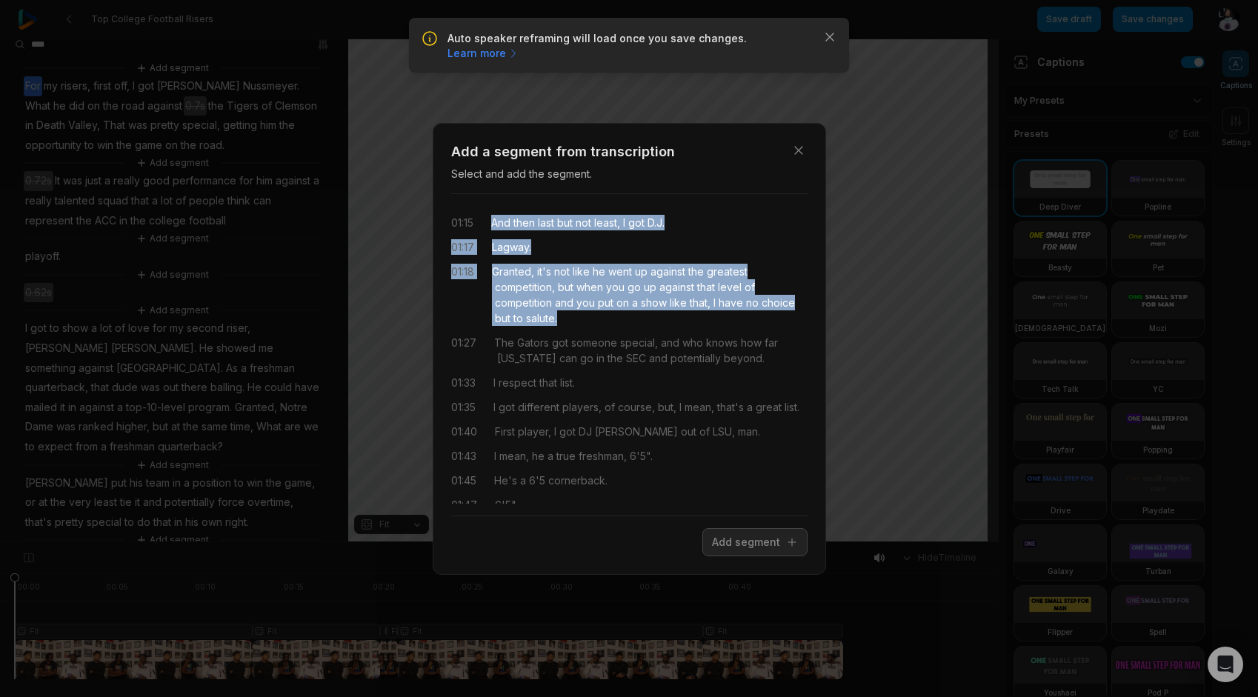
drag, startPoint x: 493, startPoint y: 224, endPoint x: 591, endPoint y: 313, distance: 132.7
click at [591, 313] on div "01:15 And then last but not least, I got D.J. 01:17 Lagway. 01:18 Granted, it's…" at bounding box center [629, 355] width 356 height 298
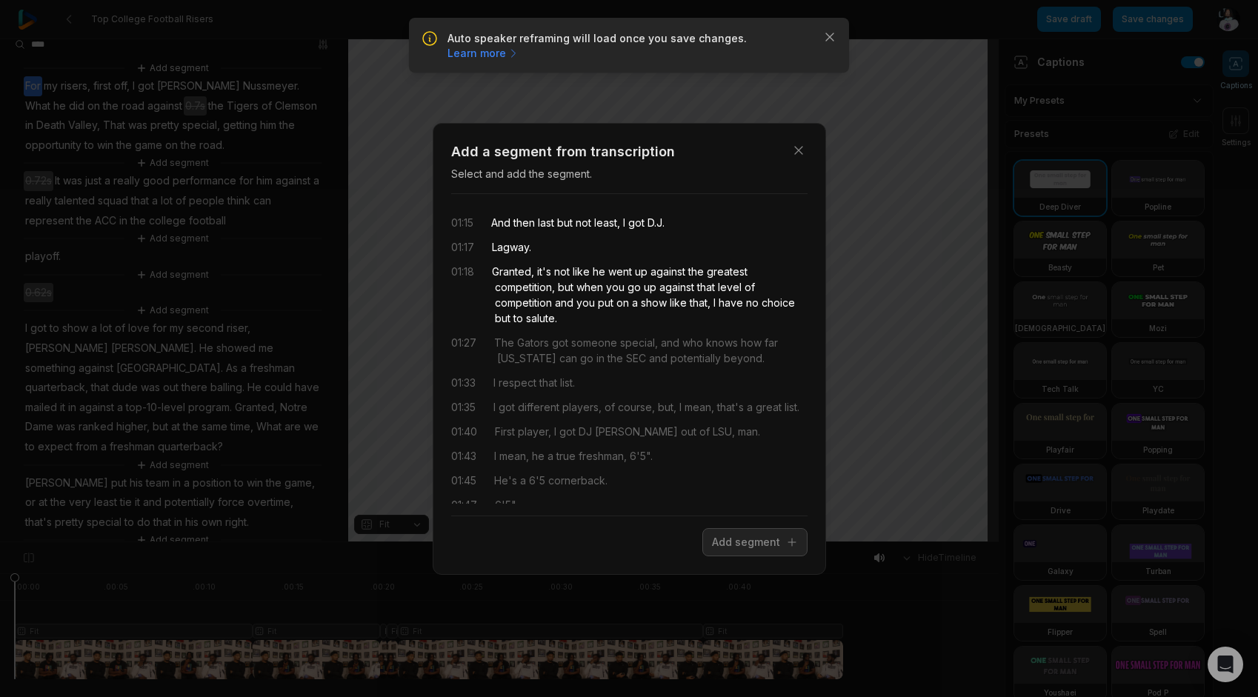
click at [757, 557] on div "Close Add a segment from transcription Select and add the segment. 01:15 And th…" at bounding box center [629, 349] width 393 height 452
click at [735, 540] on button "Add segment" at bounding box center [754, 542] width 105 height 28
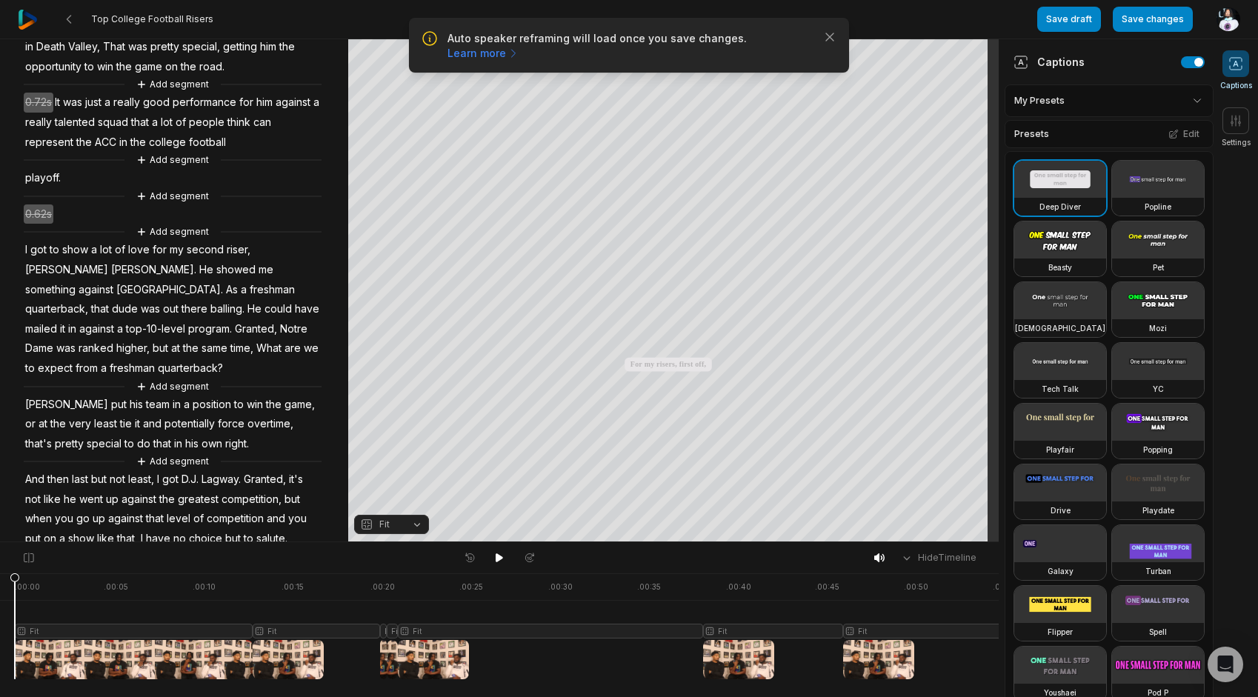
scroll to position [133, 0]
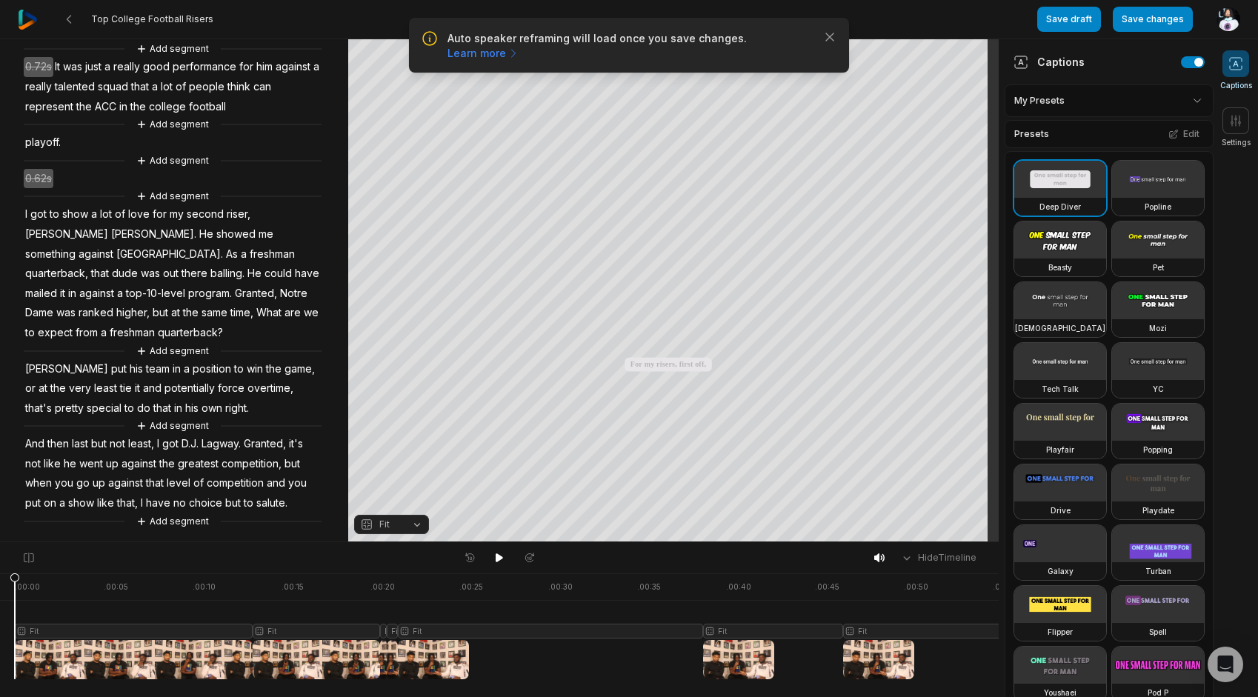
click at [36, 434] on span "And" at bounding box center [35, 444] width 22 height 20
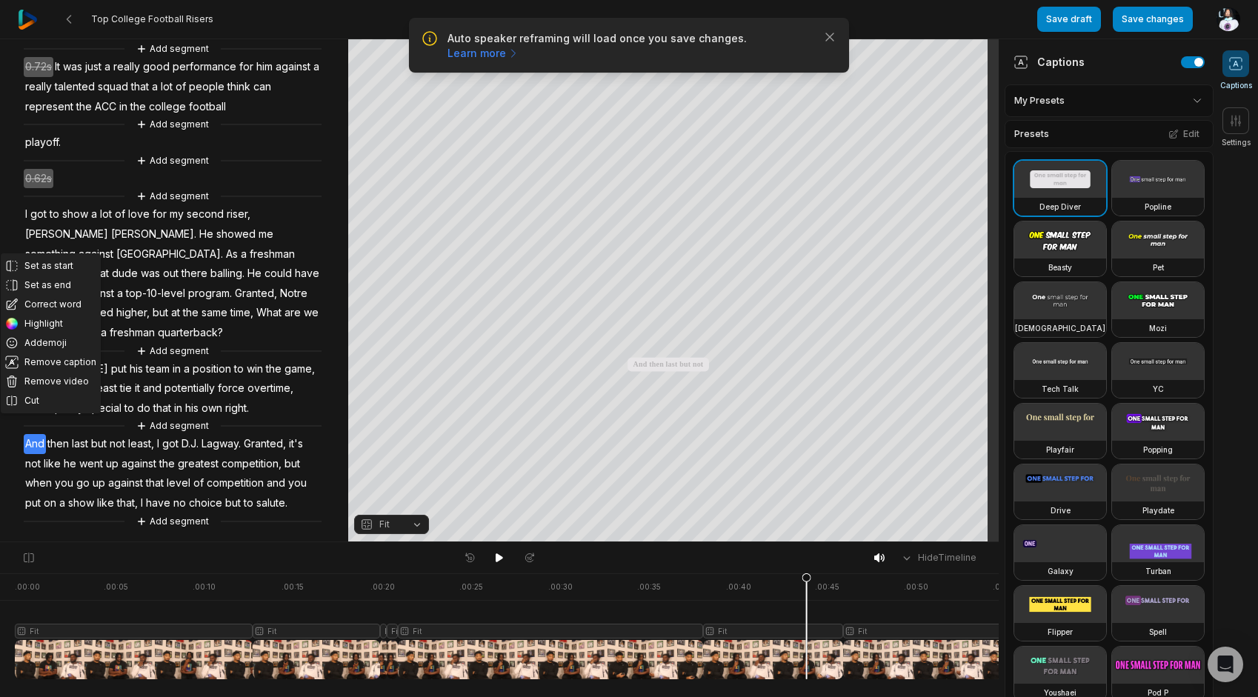
click at [370, 529] on icon "button" at bounding box center [367, 524] width 10 height 10
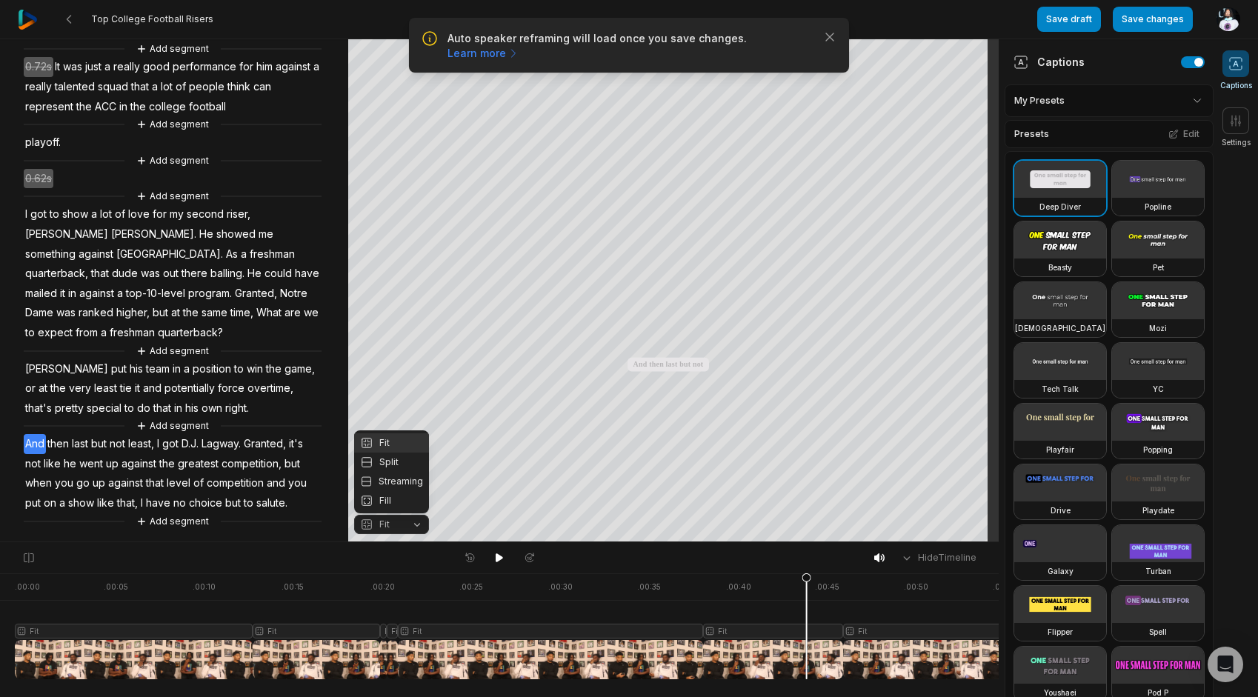
click at [671, 311] on div "Your browser does not support mp4 format. Your browser does not support mp4 for…" at bounding box center [499, 290] width 999 height 503
click at [658, 98] on button "Crop" at bounding box center [673, 105] width 59 height 24
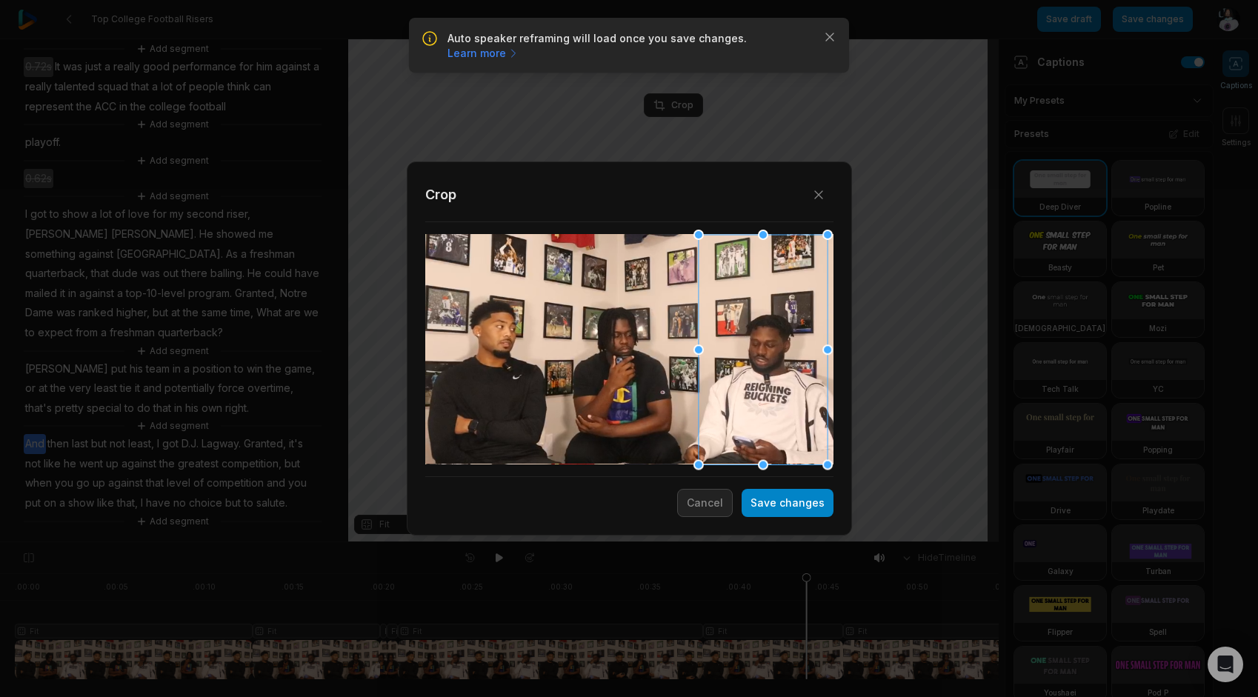
drag, startPoint x: 599, startPoint y: 369, endPoint x: 771, endPoint y: 379, distance: 172.2
click at [771, 379] on div at bounding box center [762, 349] width 129 height 230
click at [776, 501] on button "Save changes" at bounding box center [788, 503] width 92 height 28
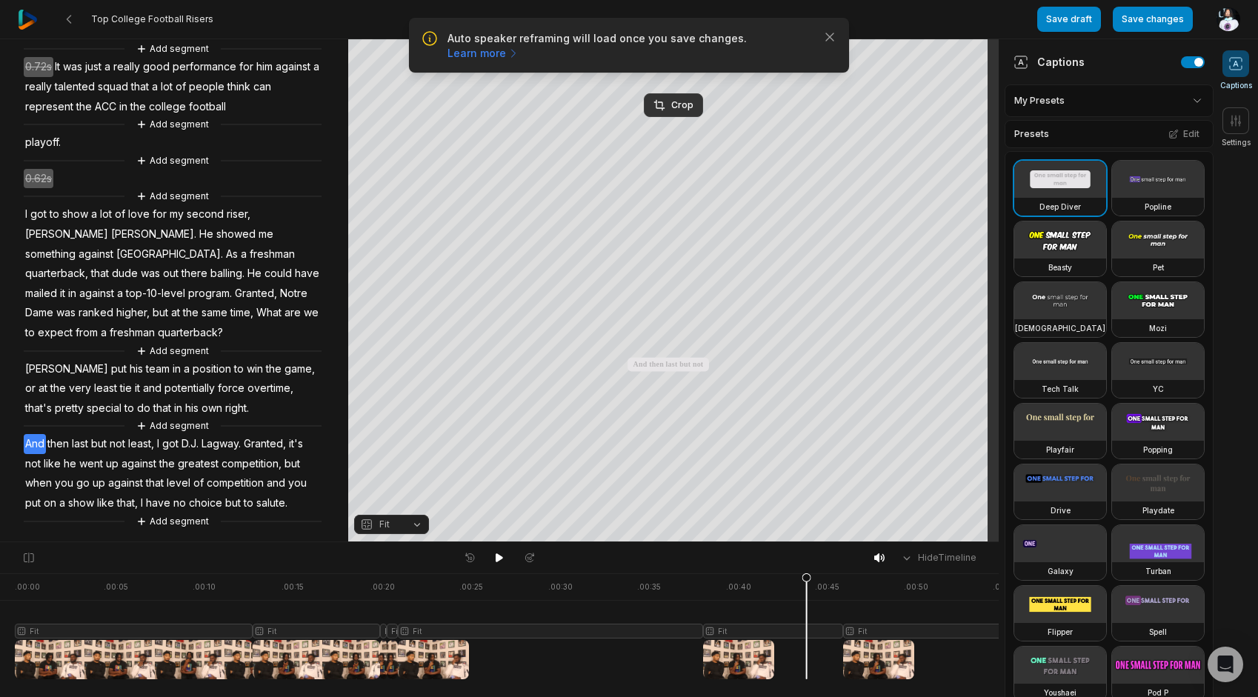
click at [36, 359] on span "[PERSON_NAME]" at bounding box center [67, 369] width 86 height 20
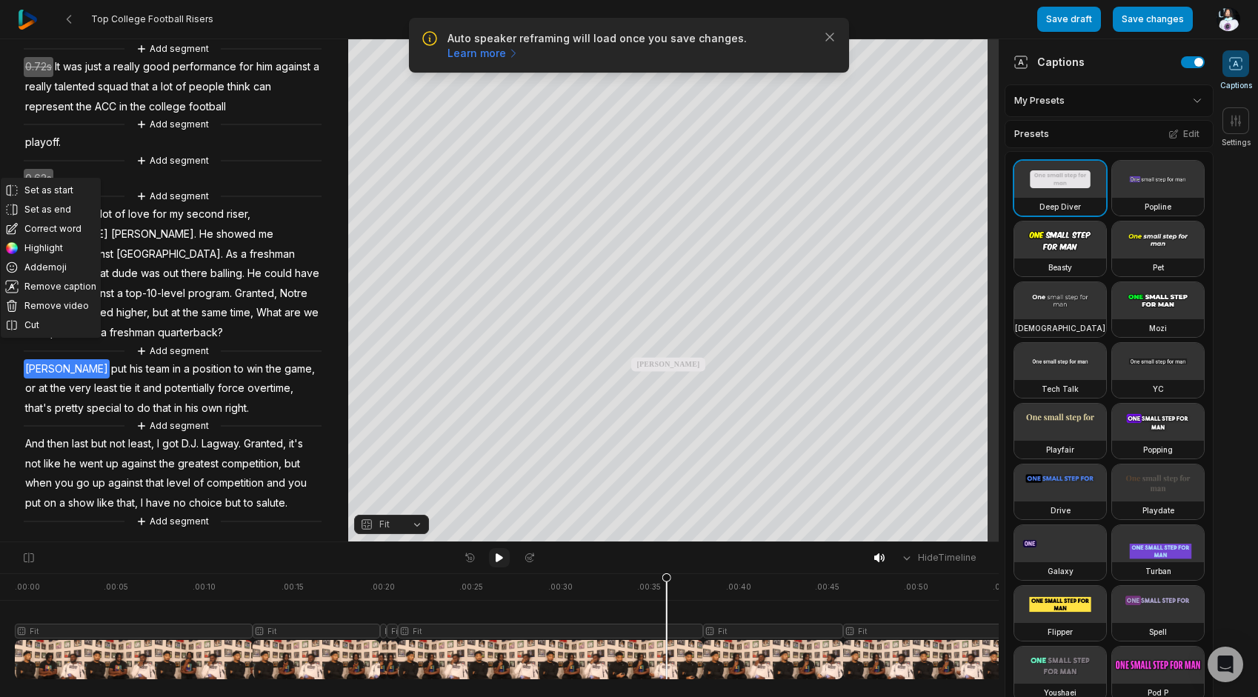
click at [504, 562] on icon at bounding box center [499, 558] width 12 height 12
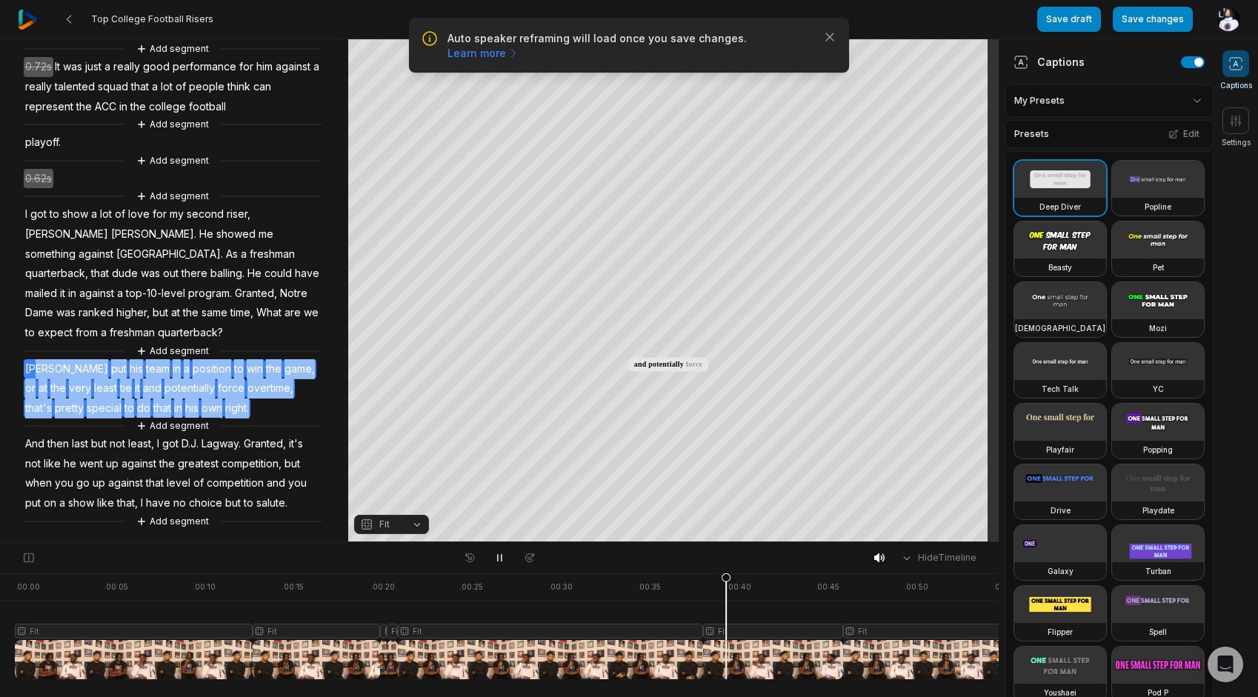
drag, startPoint x: 230, startPoint y: 390, endPoint x: 36, endPoint y: 351, distance: 198.0
click at [36, 351] on div "Add segment For my risers, first off, I got [PERSON_NAME]. What he did on the r…" at bounding box center [174, 238] width 348 height 584
drag, startPoint x: 36, startPoint y: 351, endPoint x: 21, endPoint y: 328, distance: 27.3
click at [21, 328] on button "Remove video" at bounding box center [51, 325] width 100 height 19
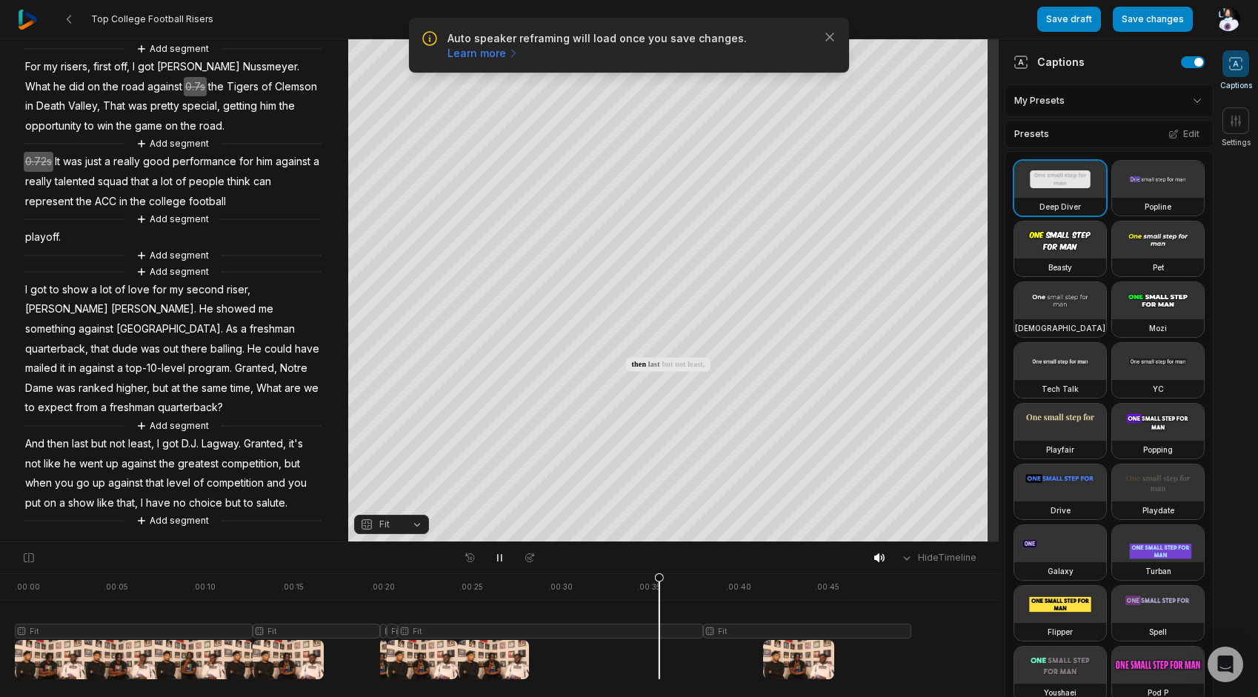
click at [55, 339] on span "quarterback," at bounding box center [57, 349] width 66 height 20
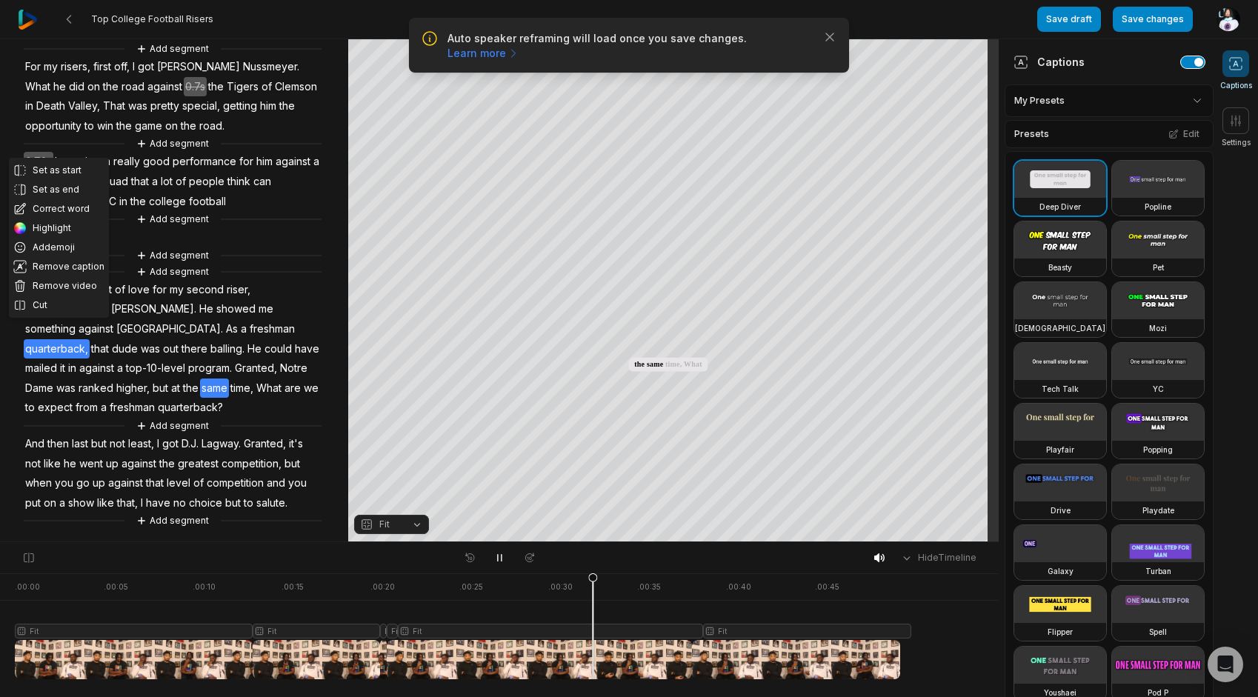
click at [1181, 65] on button "button" at bounding box center [1193, 62] width 24 height 12
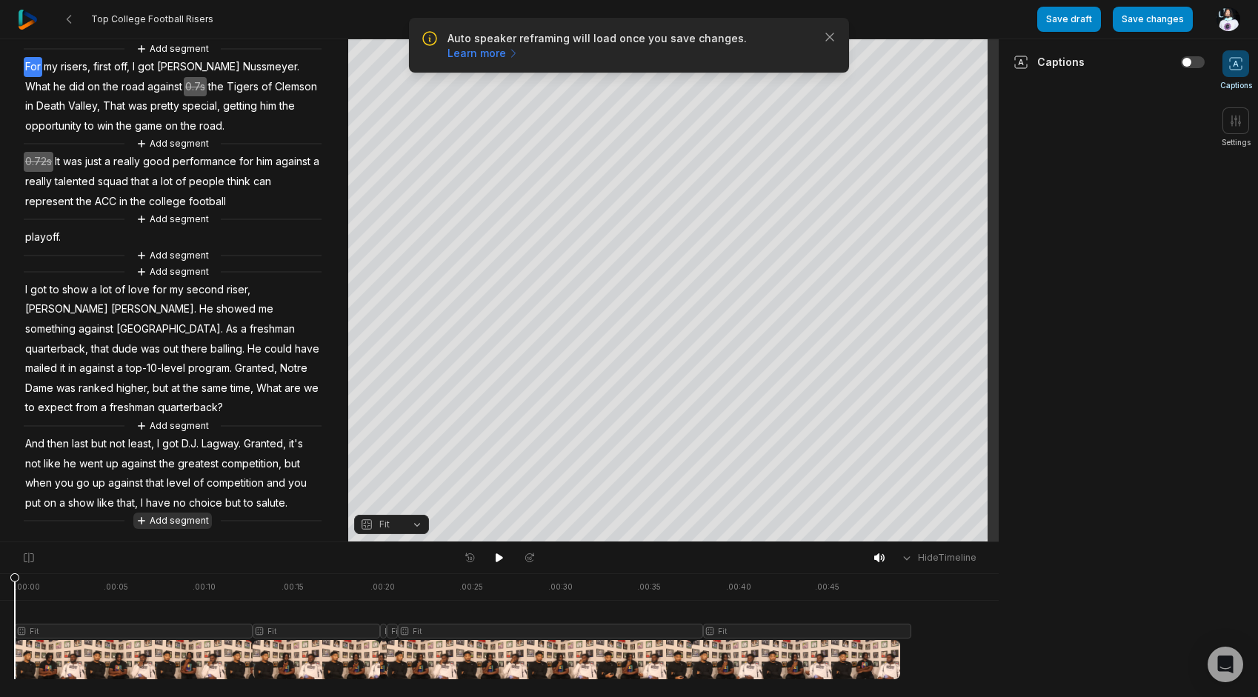
click at [176, 516] on button "Add segment" at bounding box center [172, 521] width 79 height 16
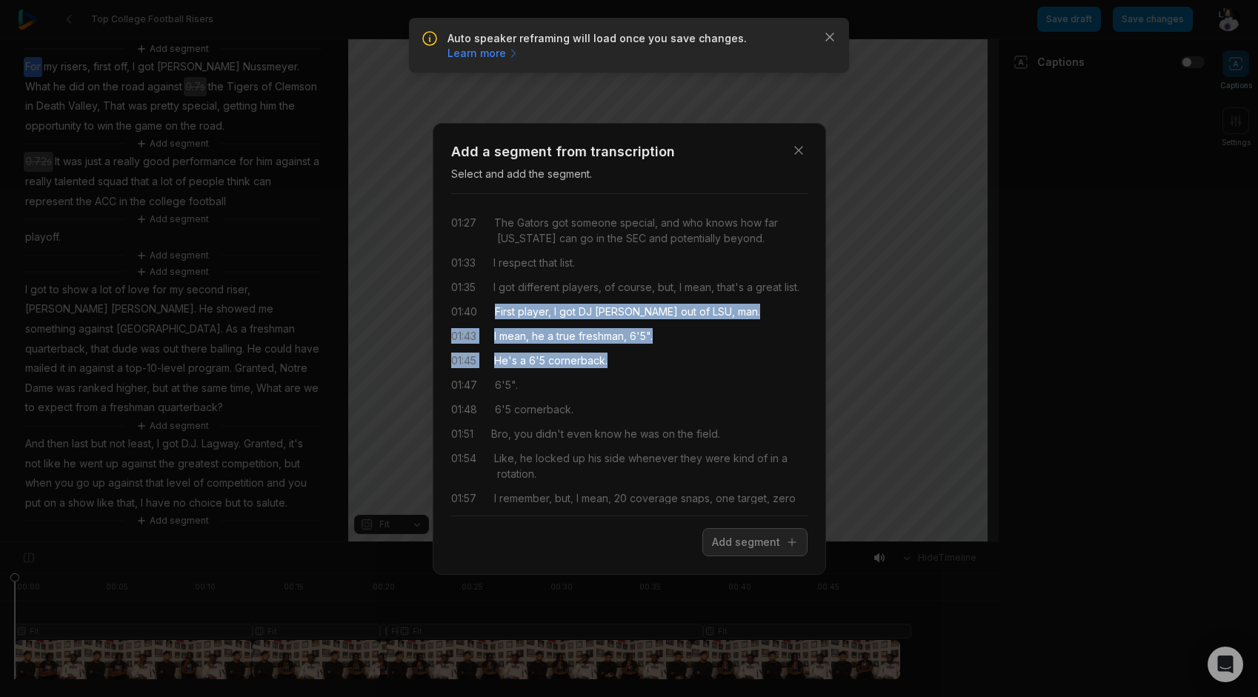
drag, startPoint x: 547, startPoint y: 329, endPoint x: 689, endPoint y: 373, distance: 149.0
click at [689, 373] on div "01:27 The Gators got someone special, and who knows how far [US_STATE] can go i…" at bounding box center [629, 355] width 356 height 298
click at [750, 540] on button "Add segment" at bounding box center [754, 542] width 105 height 28
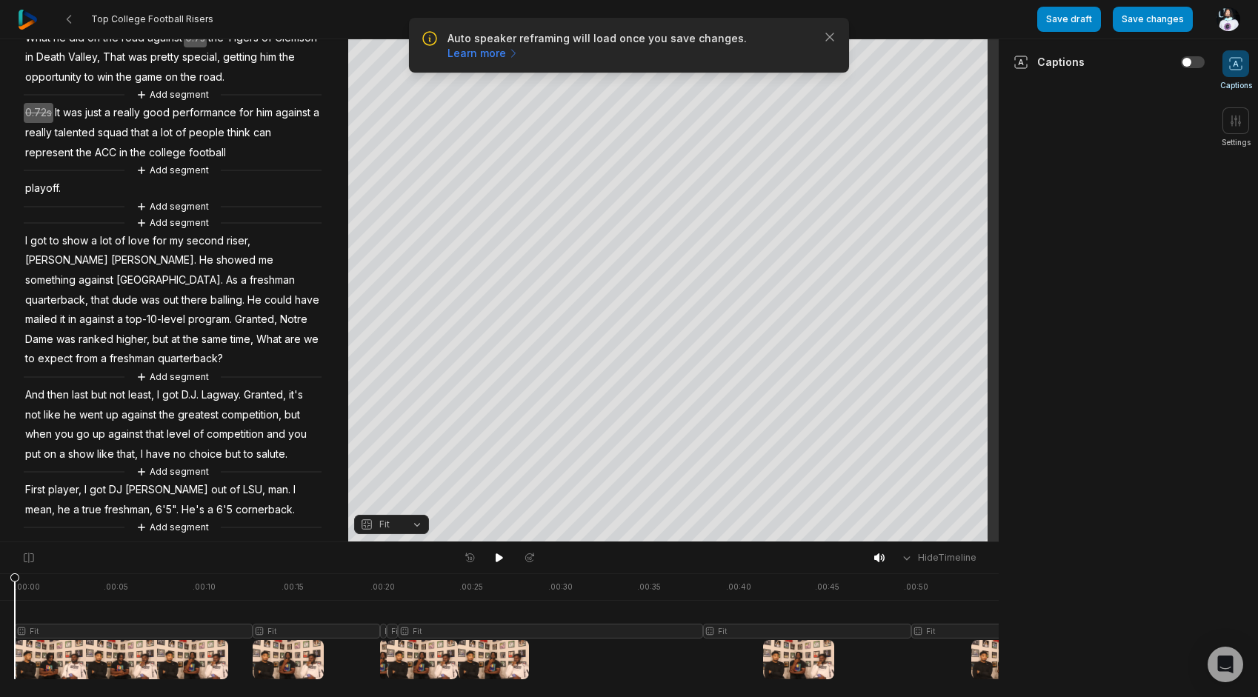
scroll to position [95, 0]
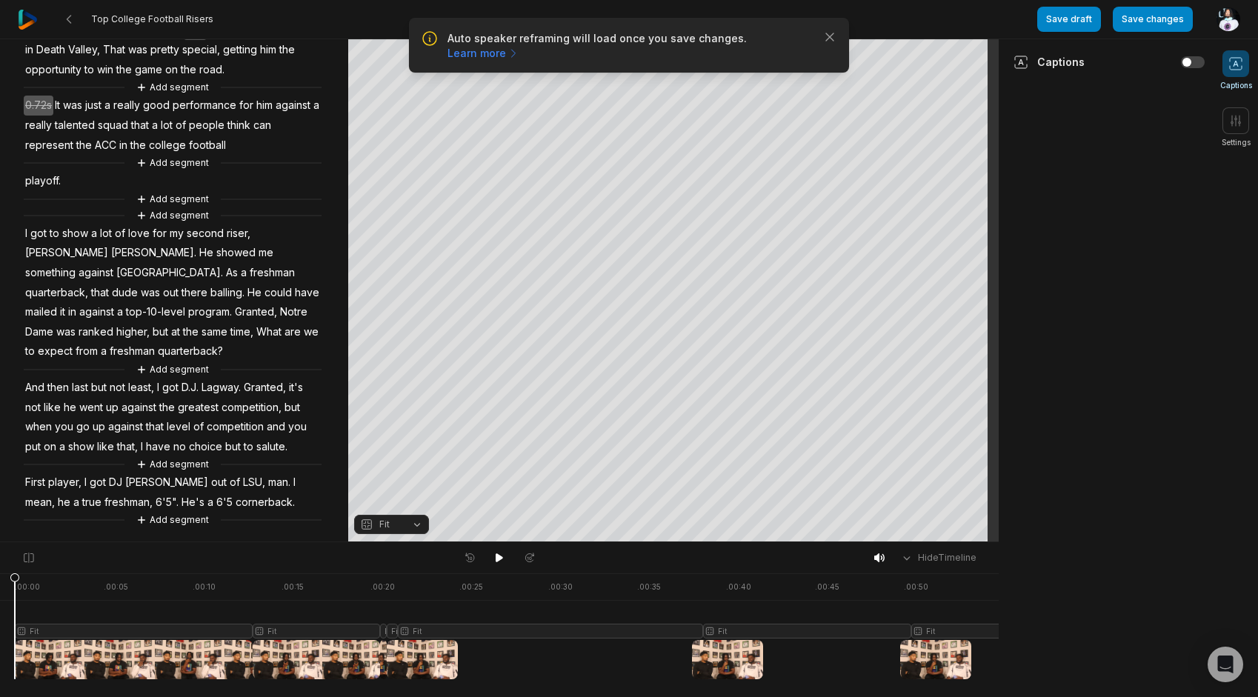
click at [39, 484] on span "First" at bounding box center [35, 483] width 23 height 20
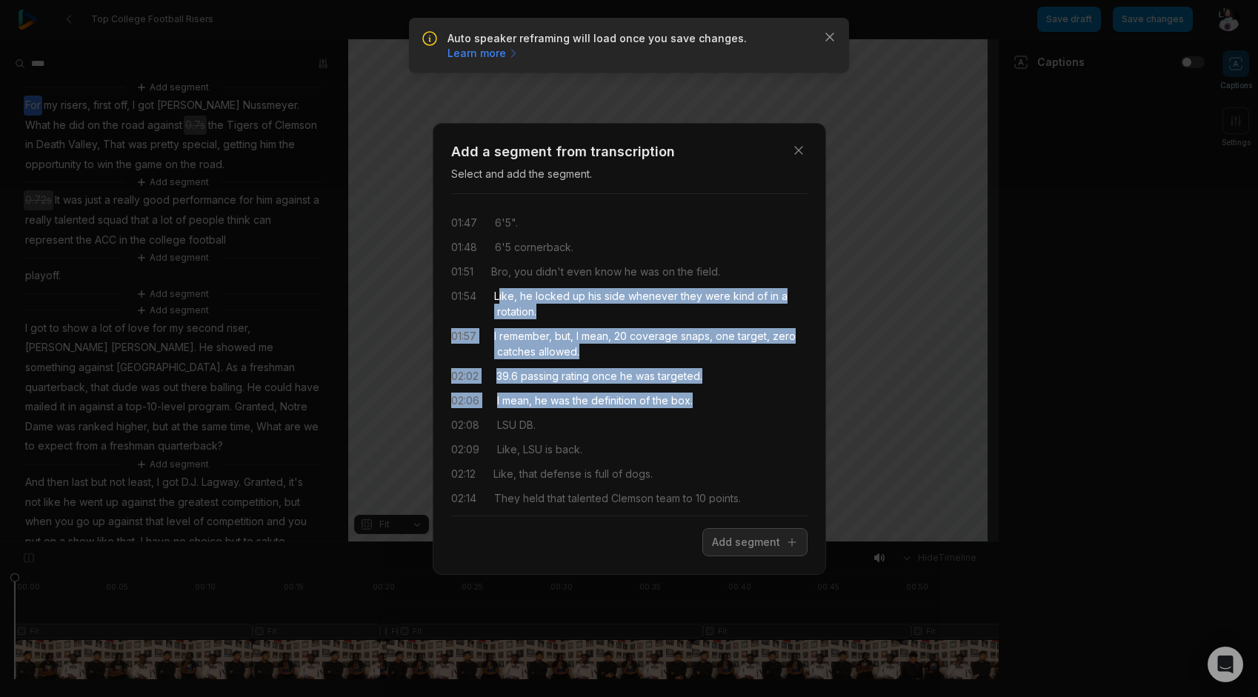
scroll to position [95, 0]
click at [711, 402] on div "01:47 6'5". 01:48 6'5 cornerback. 01:51 Bro, you didn't even know he was on the…" at bounding box center [629, 355] width 356 height 298
drag, startPoint x: 711, startPoint y: 402, endPoint x: 768, endPoint y: 540, distance: 149.8
click at [768, 540] on button "Add segment" at bounding box center [754, 542] width 105 height 28
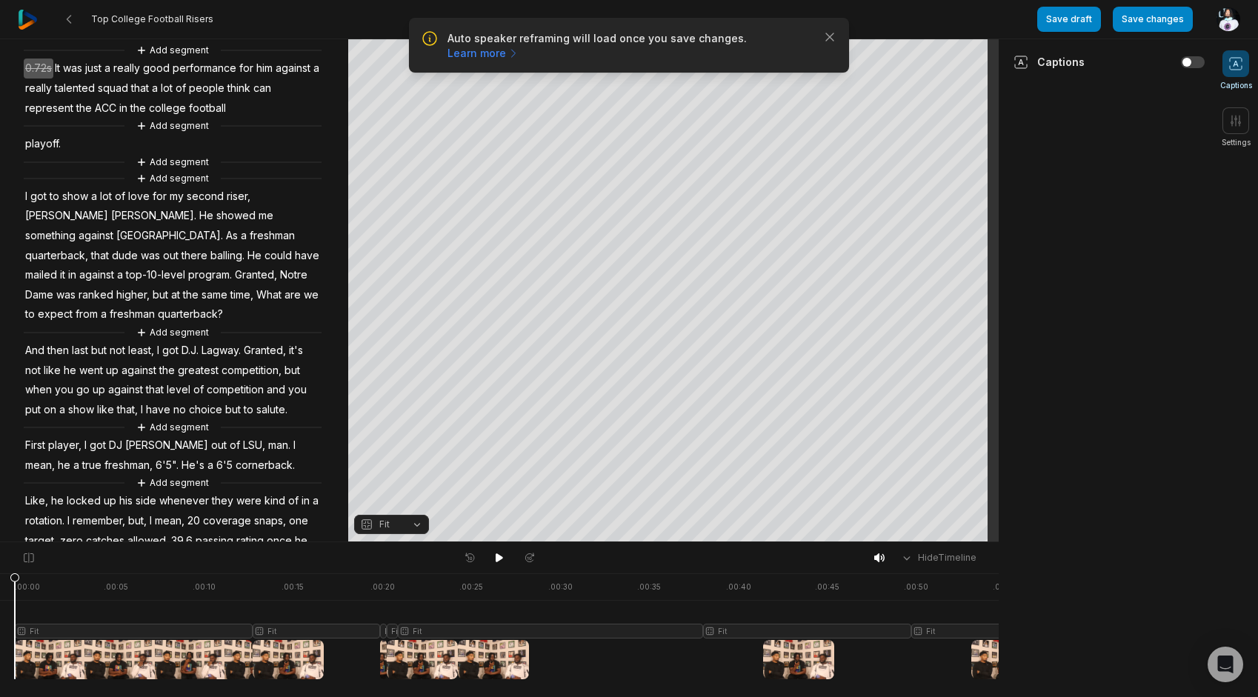
scroll to position [209, 0]
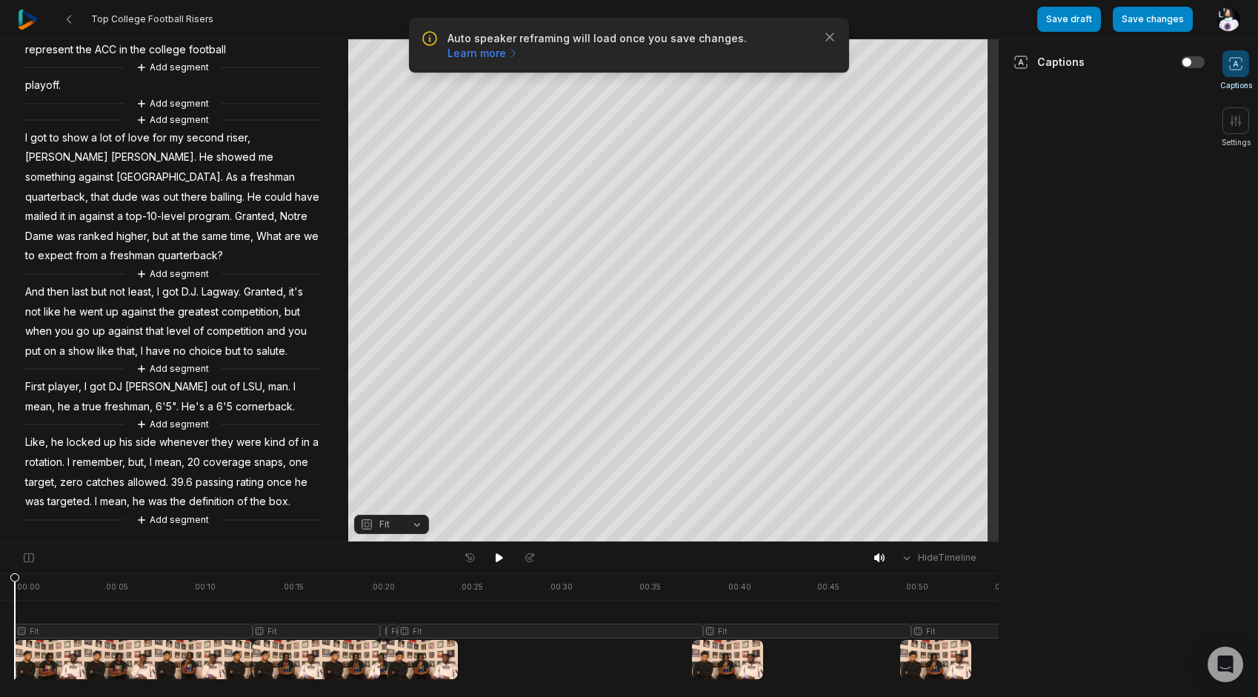
drag, startPoint x: 49, startPoint y: 365, endPoint x: 58, endPoint y: 369, distance: 9.9
click at [49, 377] on span "player," at bounding box center [65, 387] width 36 height 20
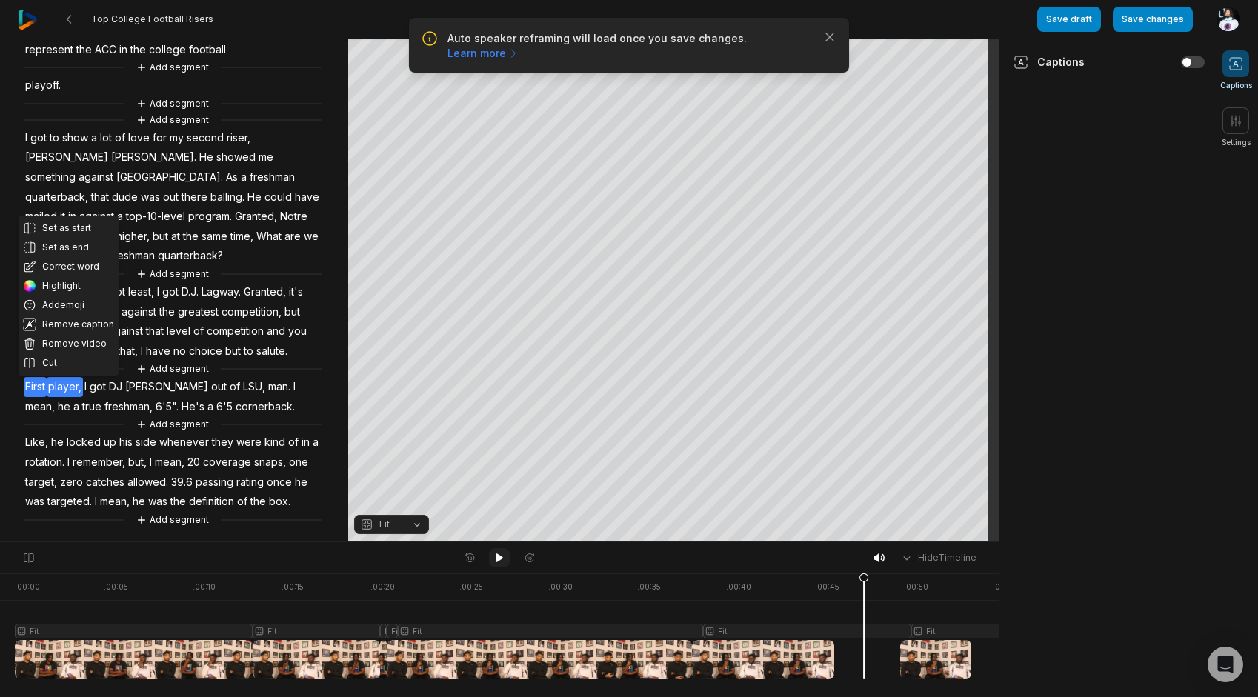
click at [504, 557] on icon at bounding box center [499, 558] width 12 height 12
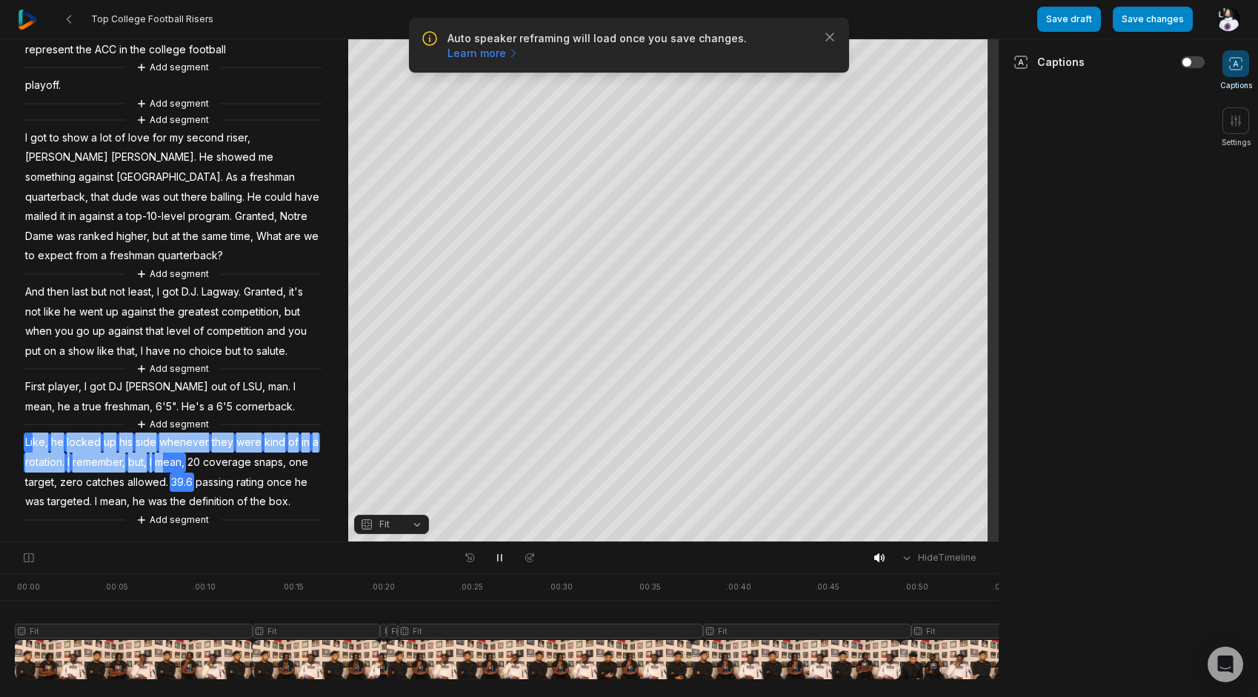
drag, startPoint x: 173, startPoint y: 443, endPoint x: 34, endPoint y: 430, distance: 139.2
click at [34, 430] on div "Add segment For my risers, first off, I got Garrett Nussmeyer. What he did on t…" at bounding box center [174, 208] width 348 height 639
drag, startPoint x: 34, startPoint y: 430, endPoint x: 139, endPoint y: 436, distance: 105.4
click at [139, 453] on span "but," at bounding box center [137, 463] width 21 height 20
click at [148, 453] on span "but," at bounding box center [137, 463] width 21 height 20
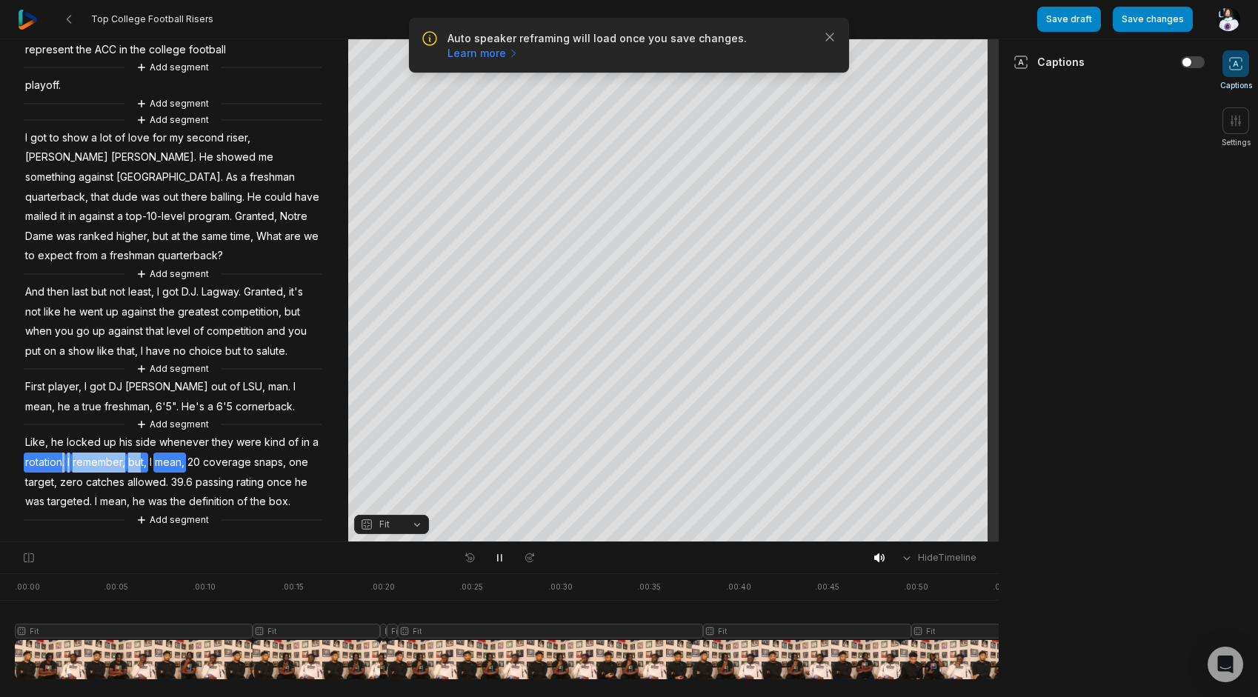
drag, startPoint x: 150, startPoint y: 442, endPoint x: 68, endPoint y: 437, distance: 81.6
click at [68, 437] on div "Add segment For my risers, first off, I got Garrett Nussmeyer. What he did on t…" at bounding box center [174, 208] width 348 height 639
drag, startPoint x: 68, startPoint y: 437, endPoint x: 144, endPoint y: 447, distance: 76.2
click at [144, 453] on span "but," at bounding box center [137, 463] width 21 height 20
click at [148, 453] on span "but," at bounding box center [137, 463] width 21 height 20
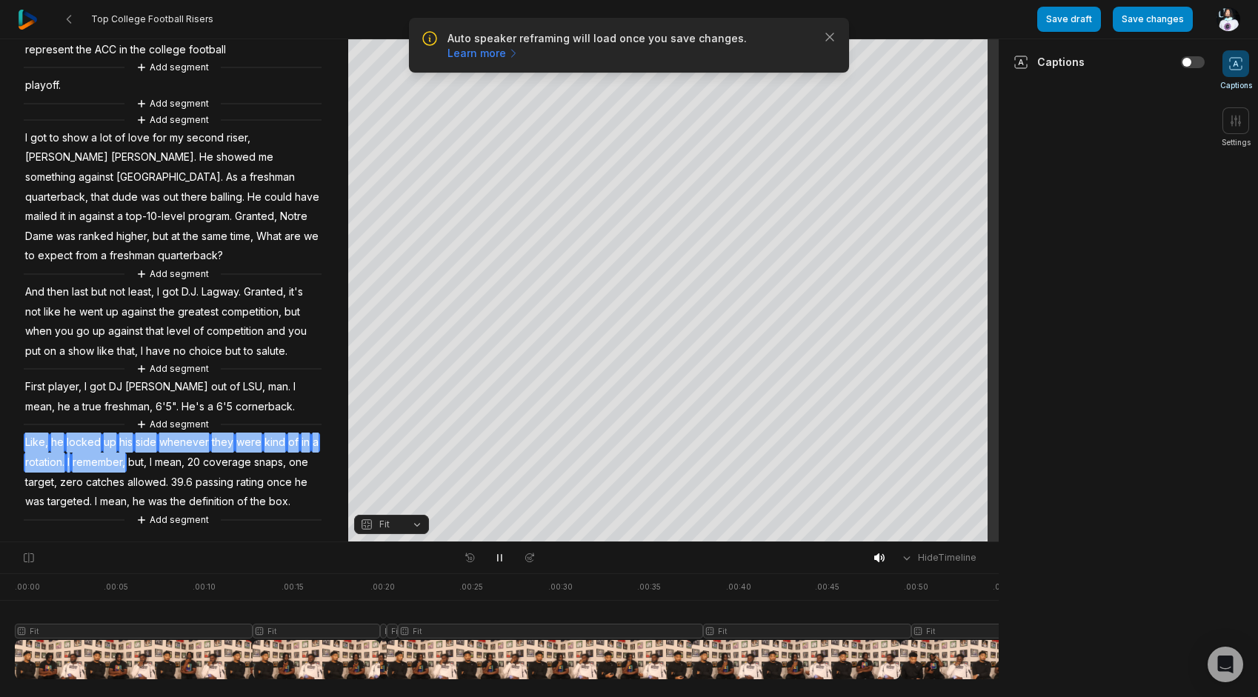
drag, startPoint x: 148, startPoint y: 444, endPoint x: 38, endPoint y: 421, distance: 112.8
click at [38, 421] on div "Add segment For my risers, first off, I got Garrett Nussmeyer. What he did on t…" at bounding box center [174, 208] width 348 height 639
drag, startPoint x: 38, startPoint y: 421, endPoint x: 19, endPoint y: 405, distance: 24.2
click at [19, 409] on button "Remove video" at bounding box center [51, 418] width 100 height 19
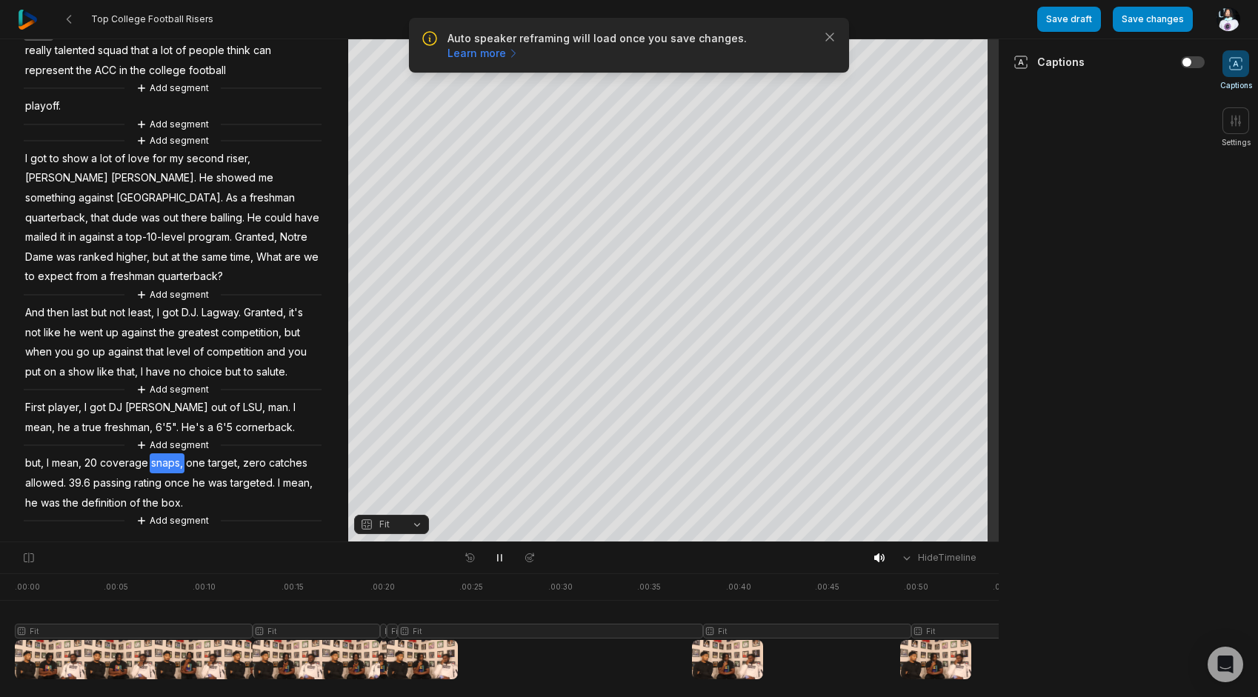
click at [81, 419] on span "true" at bounding box center [92, 428] width 22 height 20
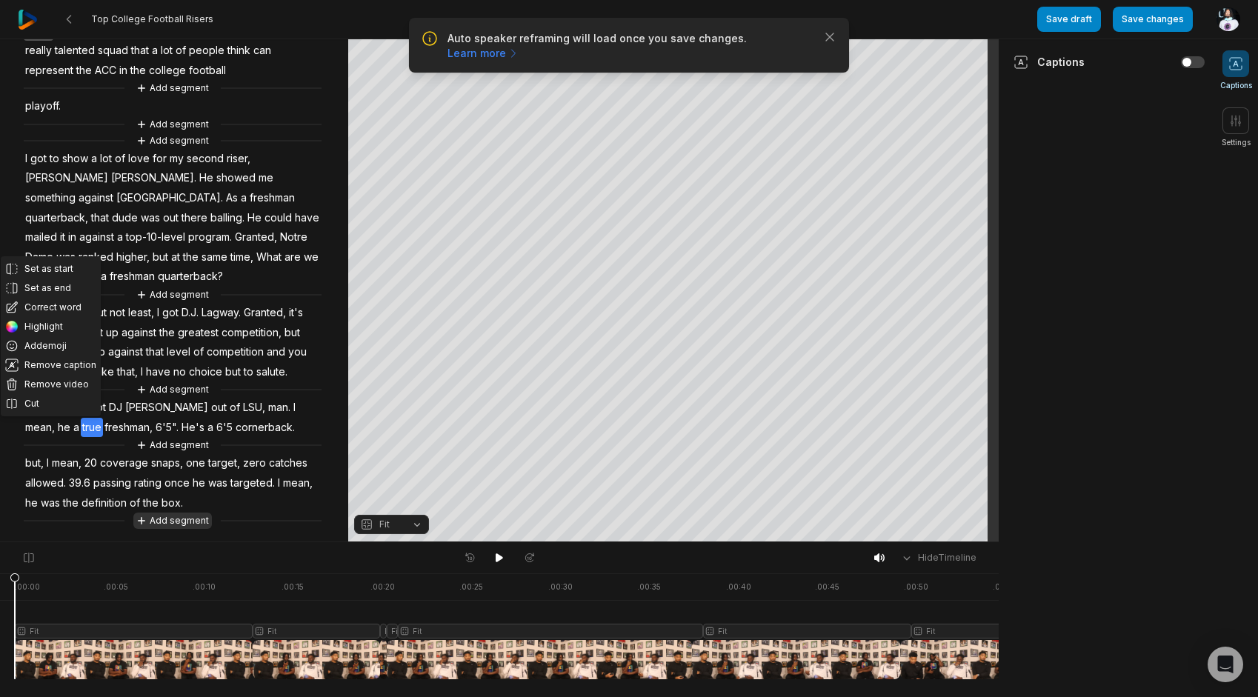
click at [179, 519] on button "Add segment" at bounding box center [172, 521] width 79 height 16
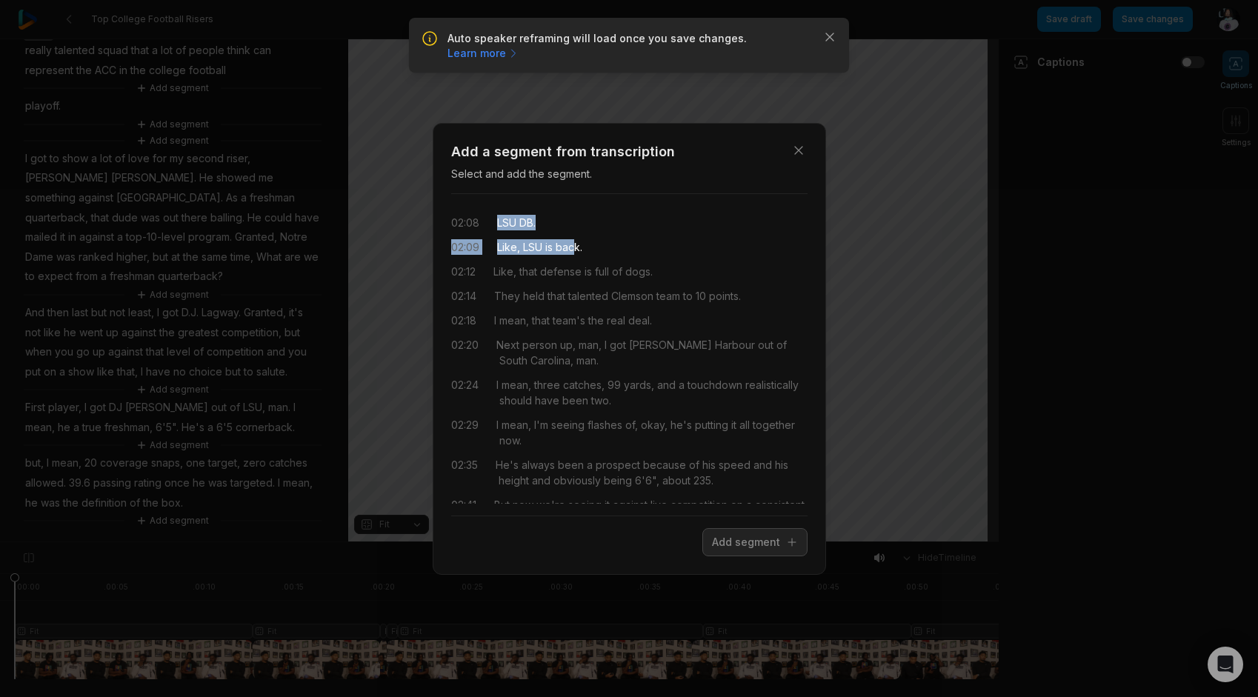
drag, startPoint x: 496, startPoint y: 222, endPoint x: 576, endPoint y: 246, distance: 83.0
click at [576, 246] on div "02:08 LSU DB. 02:09 Like, LSU is back. 02:12 Like, that defense is full of dogs…" at bounding box center [629, 355] width 356 height 298
click at [751, 545] on button "Add segment" at bounding box center [754, 542] width 105 height 28
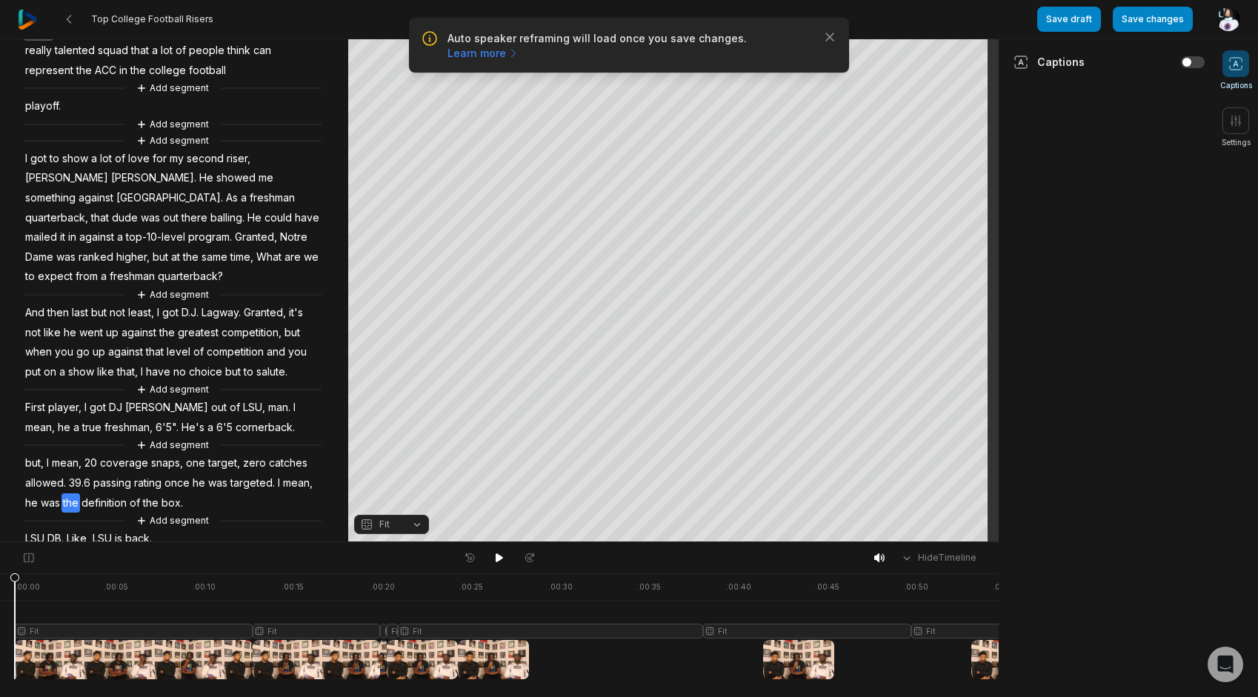
click at [80, 505] on span "the" at bounding box center [70, 503] width 19 height 20
